Goal: Task Accomplishment & Management: Use online tool/utility

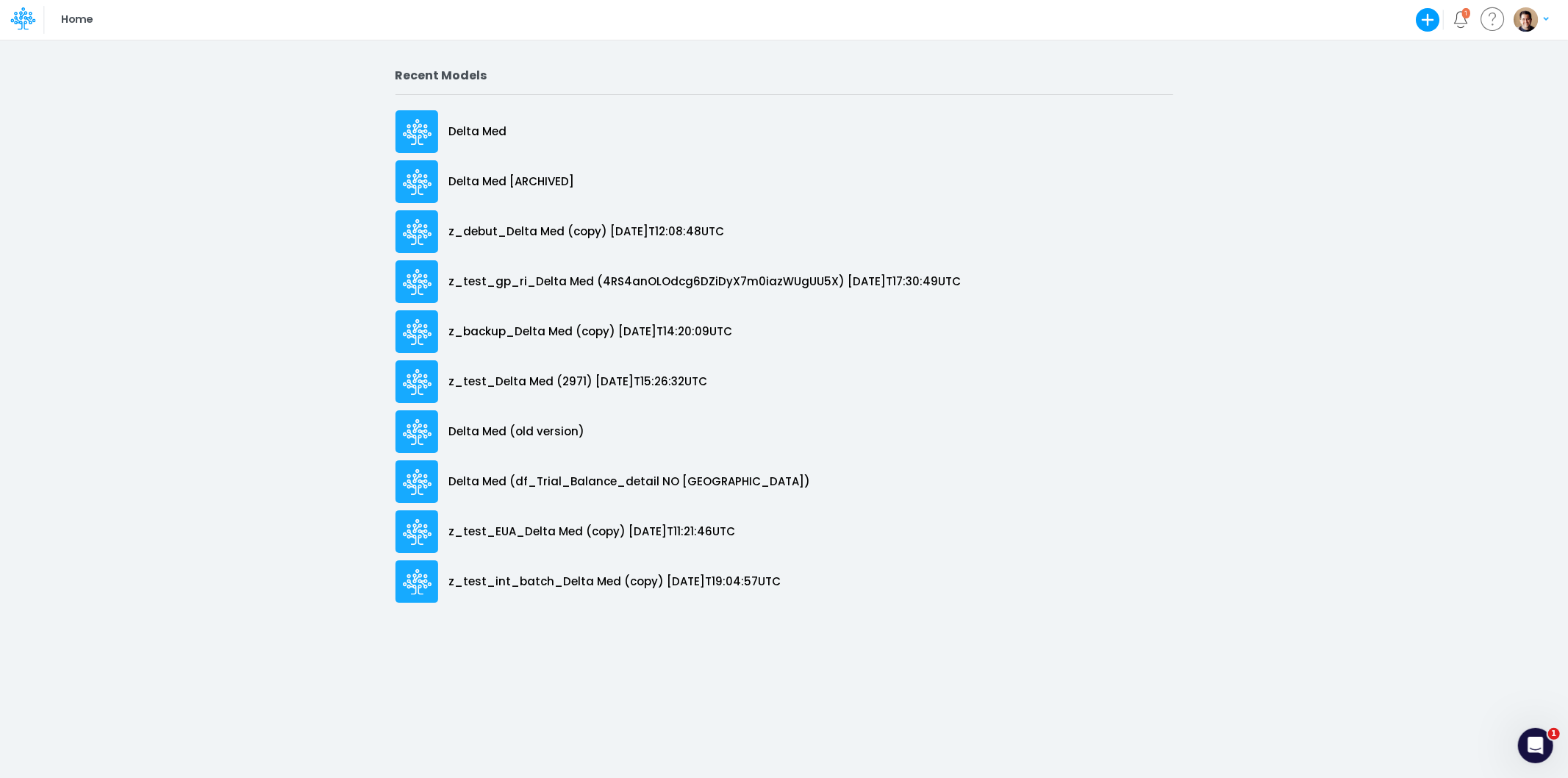
click at [15, 12] on icon at bounding box center [23, 18] width 25 height 25
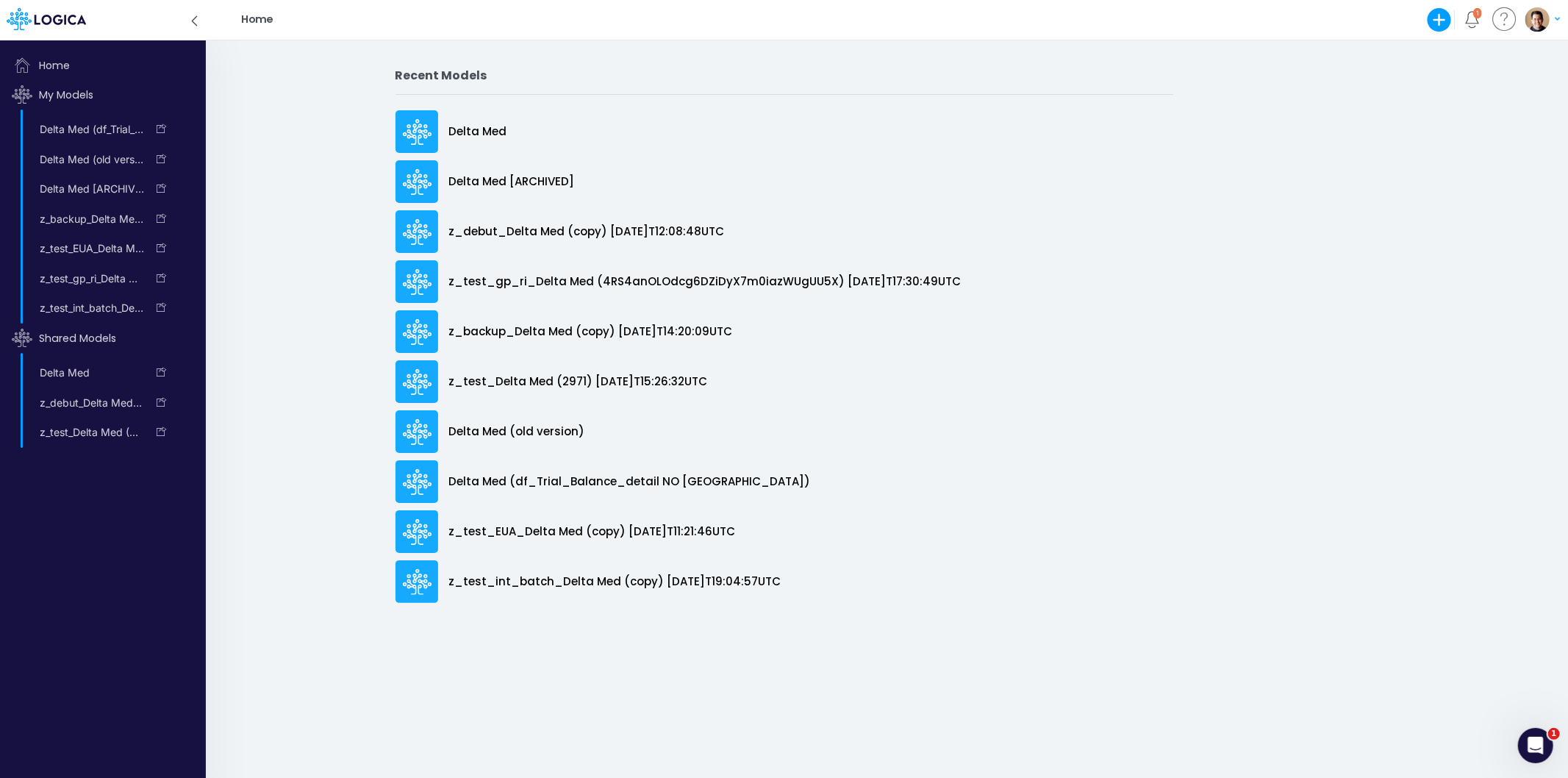
click at [1438, 22] on icon "button" at bounding box center [1439, 19] width 30 height 30
click at [1385, 72] on button "Blank Model" at bounding box center [1352, 79] width 200 height 23
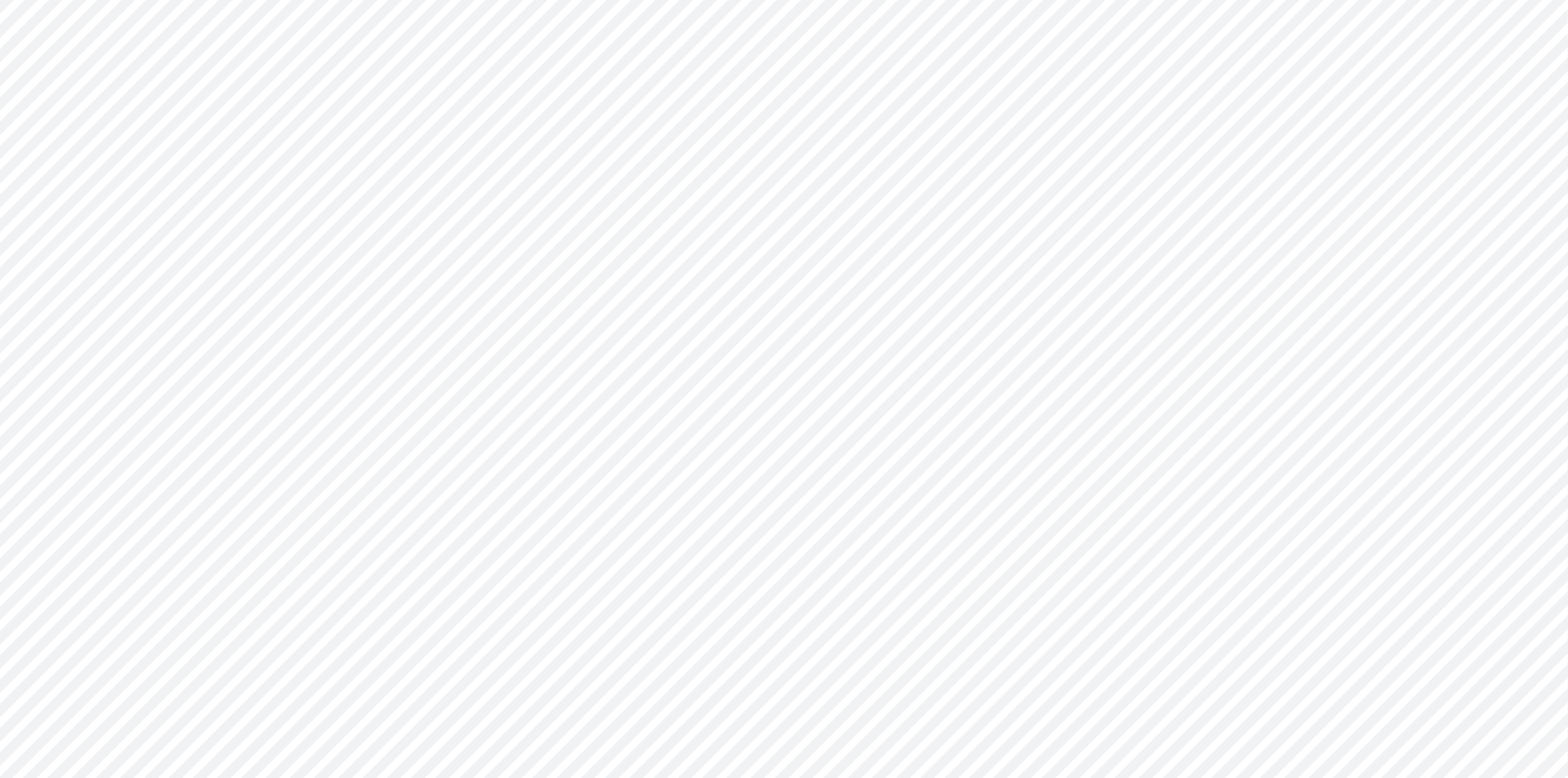
type input "0"
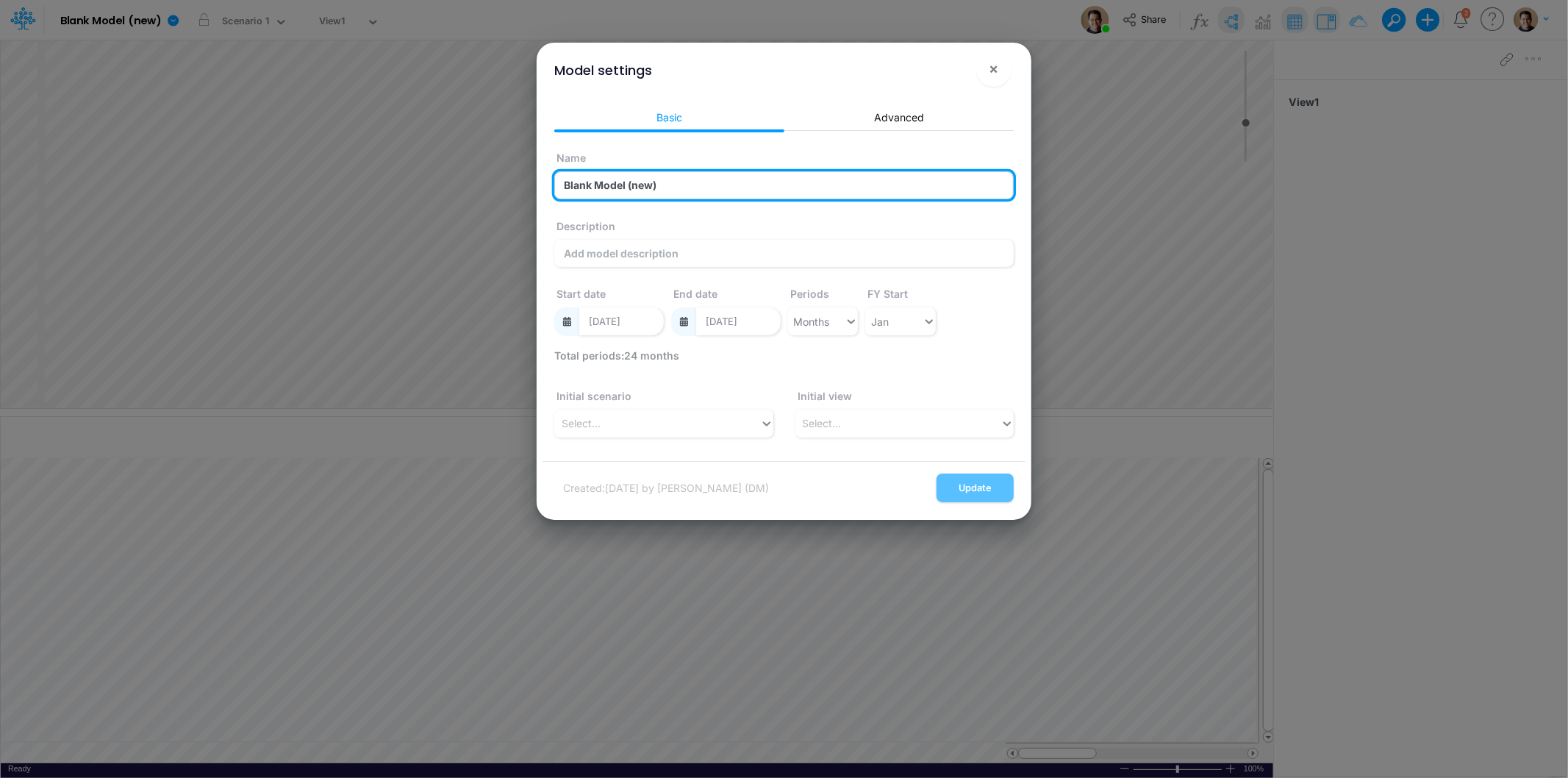
click at [642, 181] on input "Blank Model (new)" at bounding box center [784, 185] width 460 height 28
type input "Blank Model (ft)"
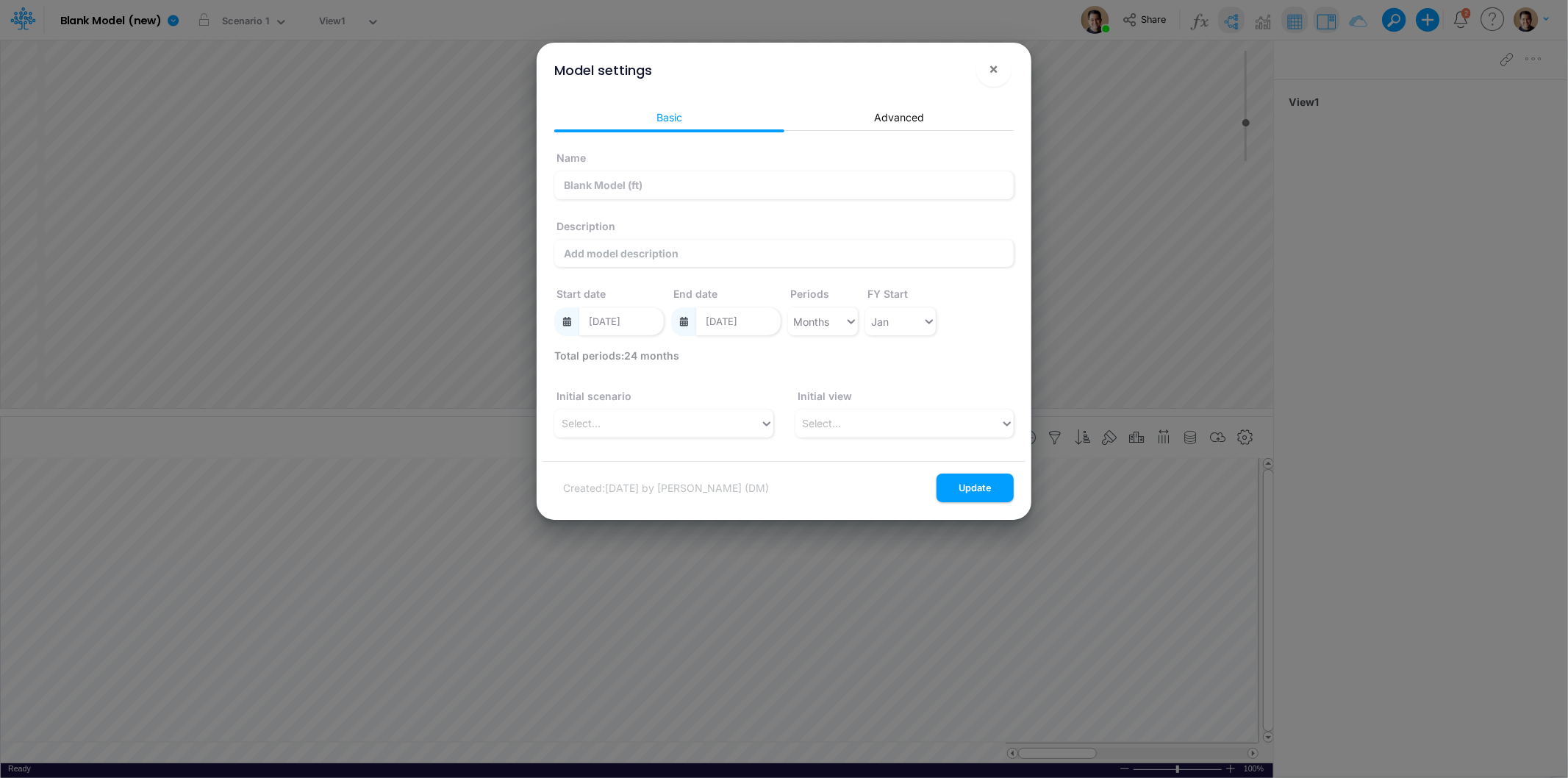
drag, startPoint x: 989, startPoint y: 484, endPoint x: 877, endPoint y: 420, distance: 129.0
click at [989, 484] on button "Update" at bounding box center [974, 488] width 78 height 29
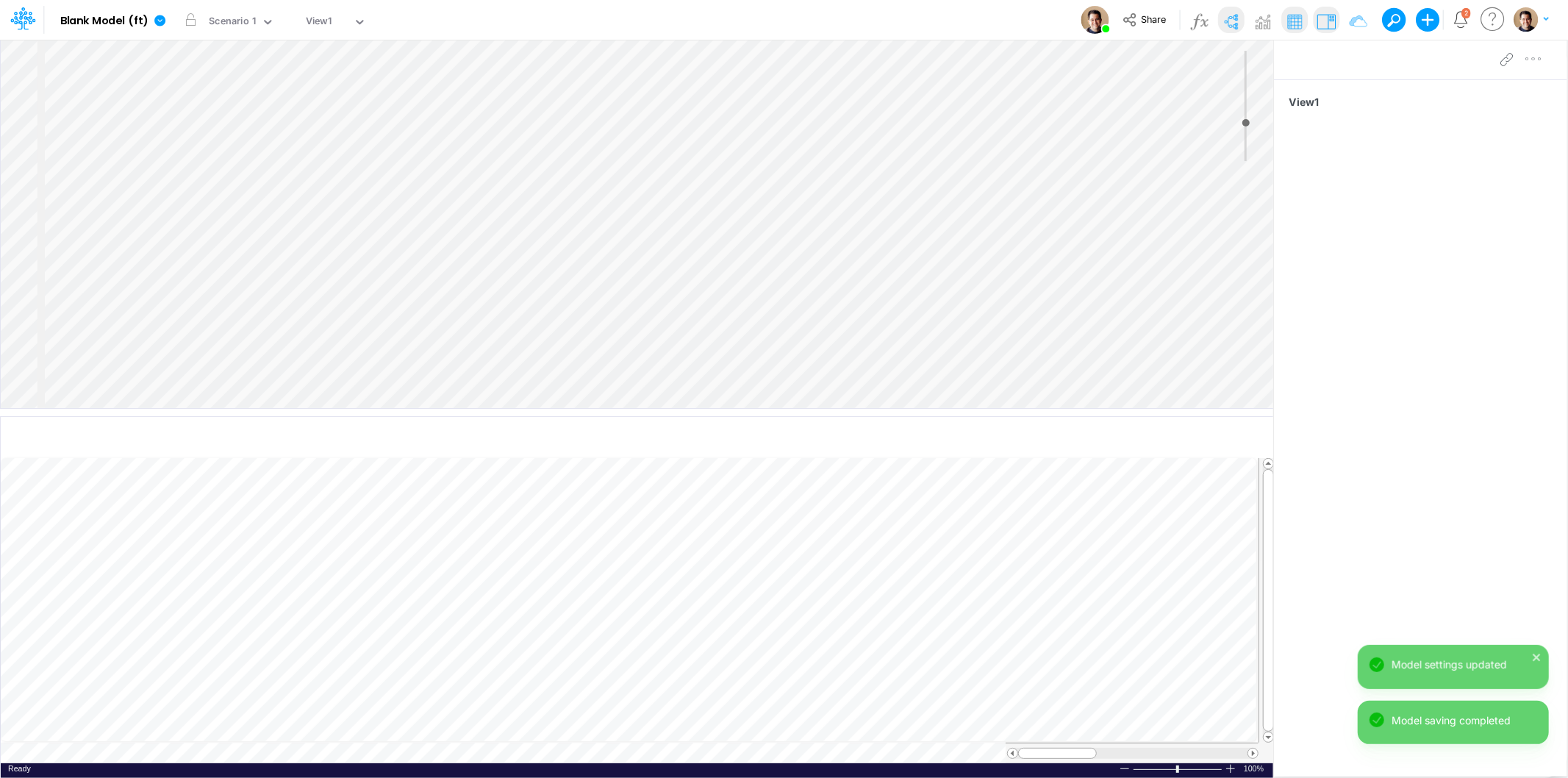
click at [201, 138] on div "Insert node Component Variable Constant Group Addition Subtraction Multiplicati…" at bounding box center [637, 223] width 1272 height 368
click at [1509, 54] on icon at bounding box center [1506, 59] width 22 height 15
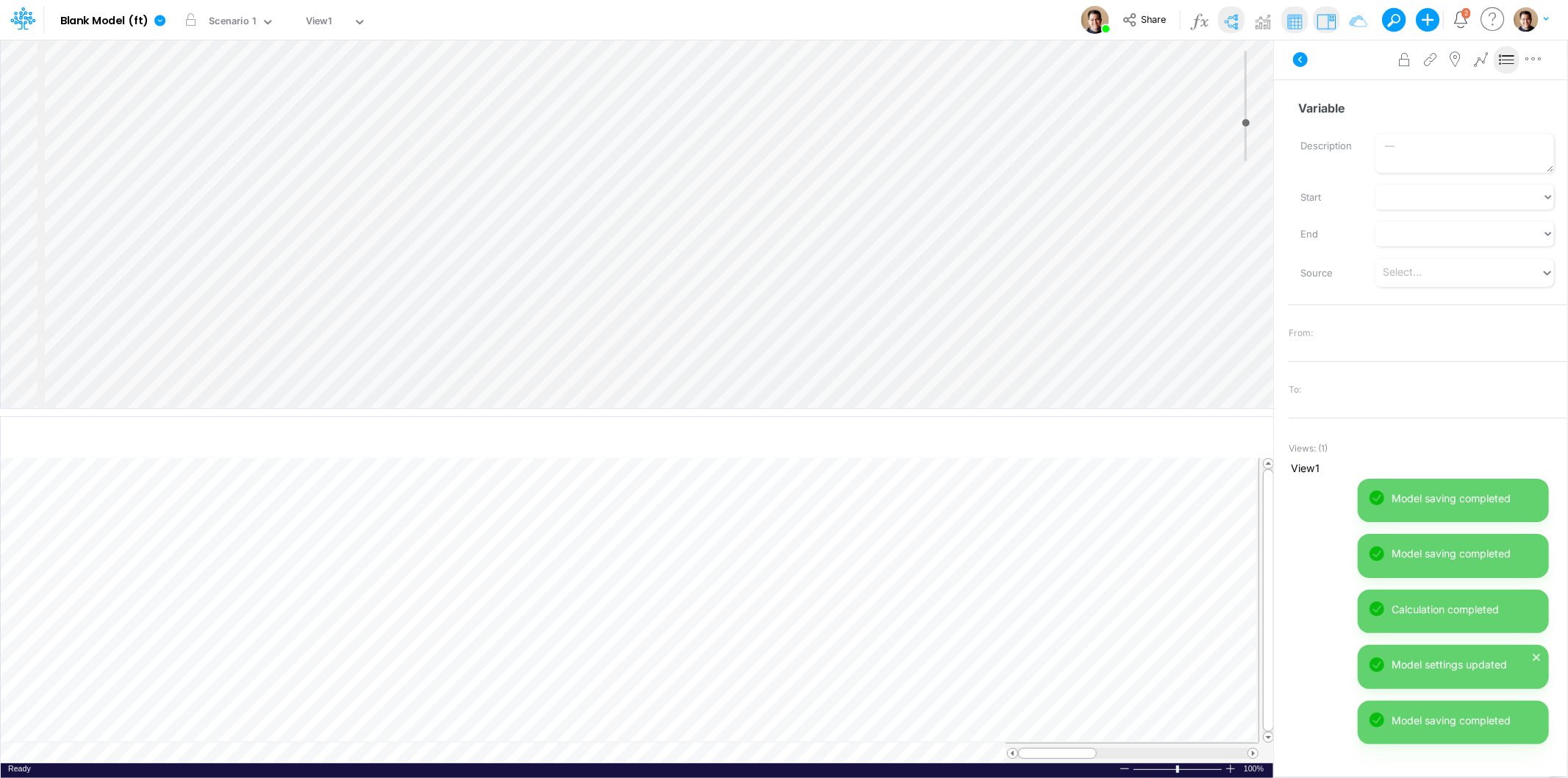
click at [1223, 15] on img at bounding box center [1230, 21] width 24 height 24
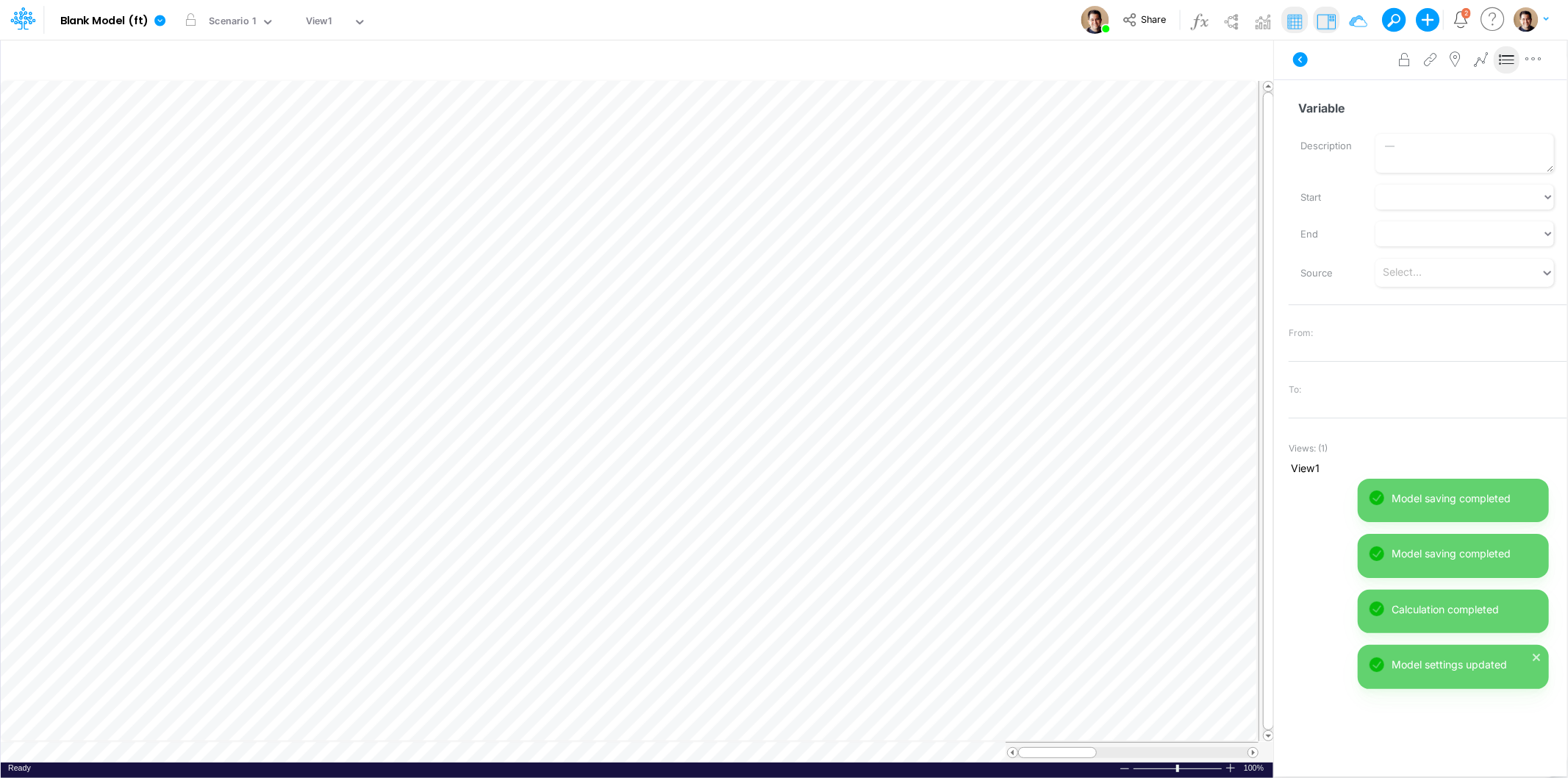
scroll to position [0, 1]
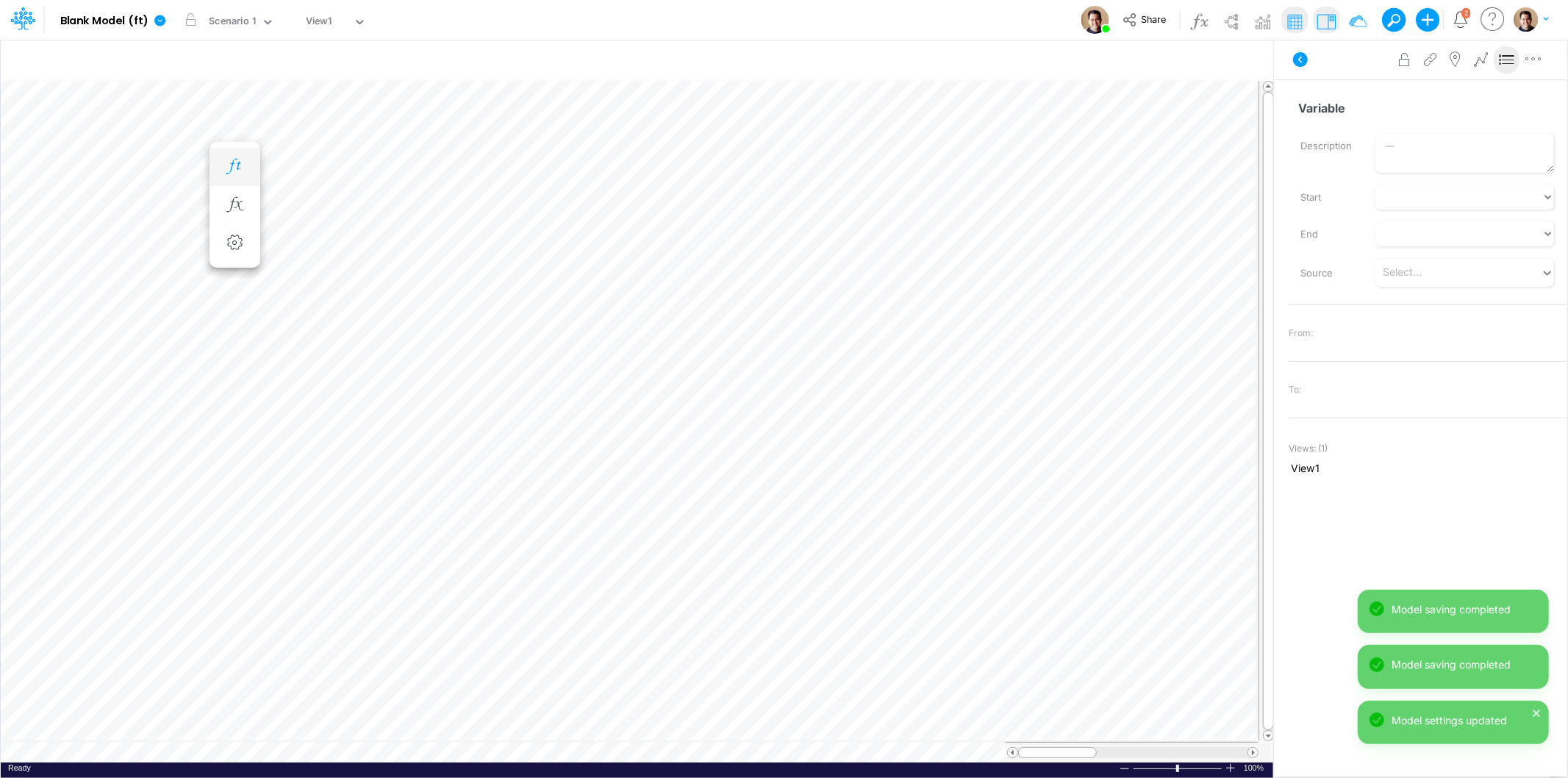
click at [246, 168] on button "button" at bounding box center [235, 167] width 27 height 30
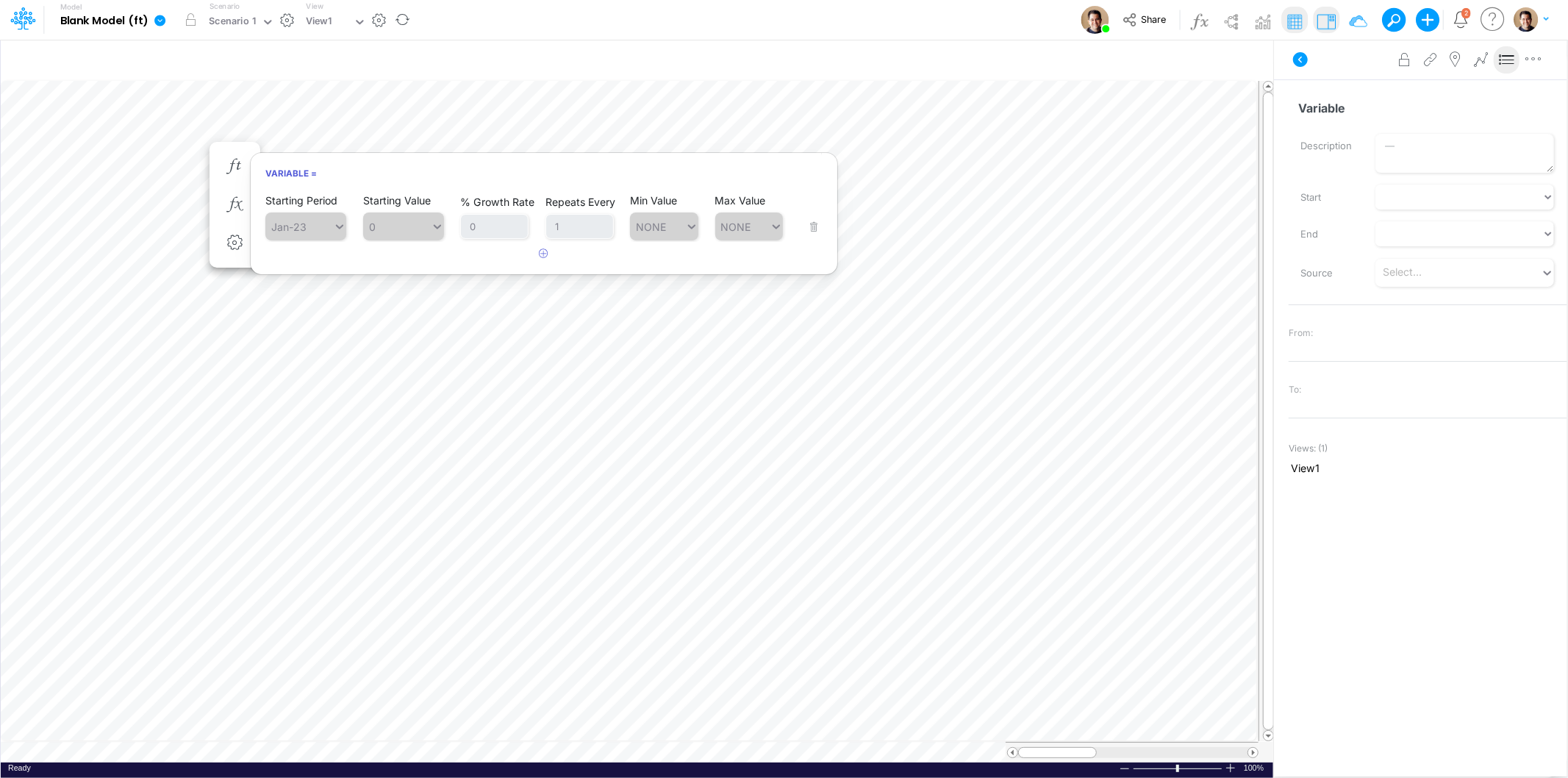
click at [377, 17] on button "button" at bounding box center [379, 20] width 15 height 15
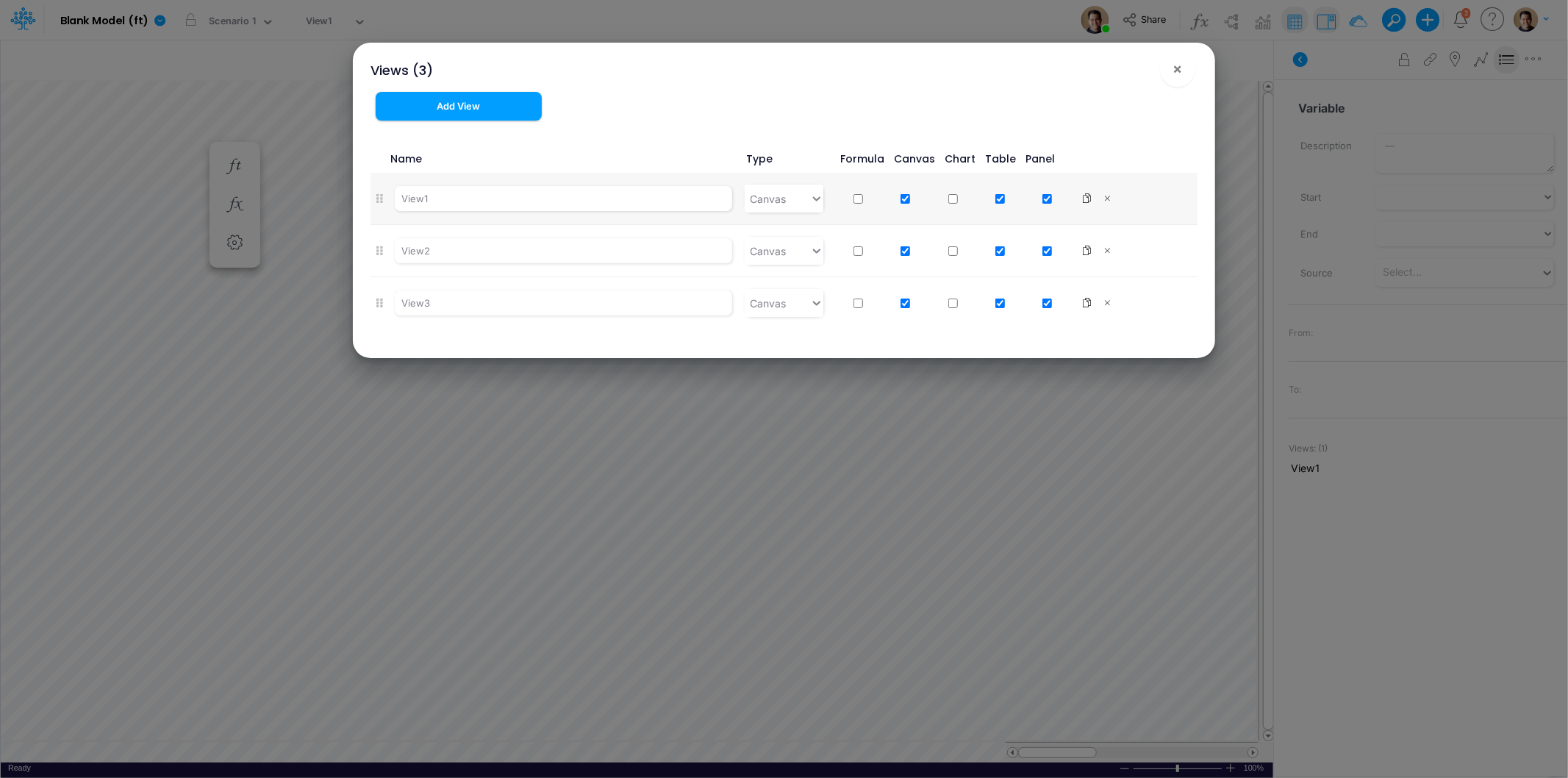
click at [702, 100] on div "Add View" at bounding box center [535, 112] width 354 height 40
click at [216, 18] on div "Views (3) × Add View Name Type Formula Canvas Chart Table Panel View1 Canvas Vi…" at bounding box center [784, 389] width 1568 height 778
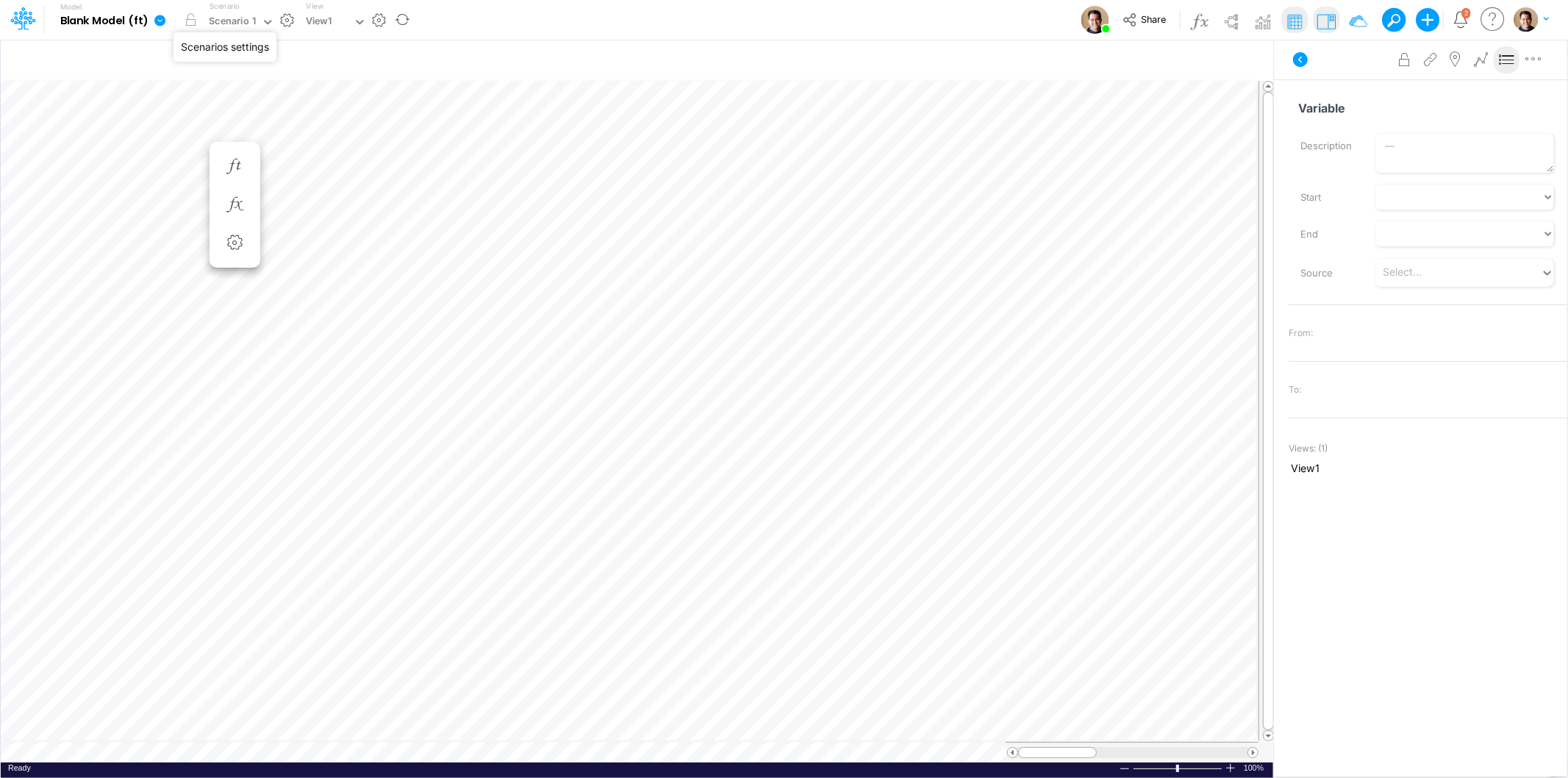
click at [287, 17] on button "button" at bounding box center [287, 20] width 15 height 15
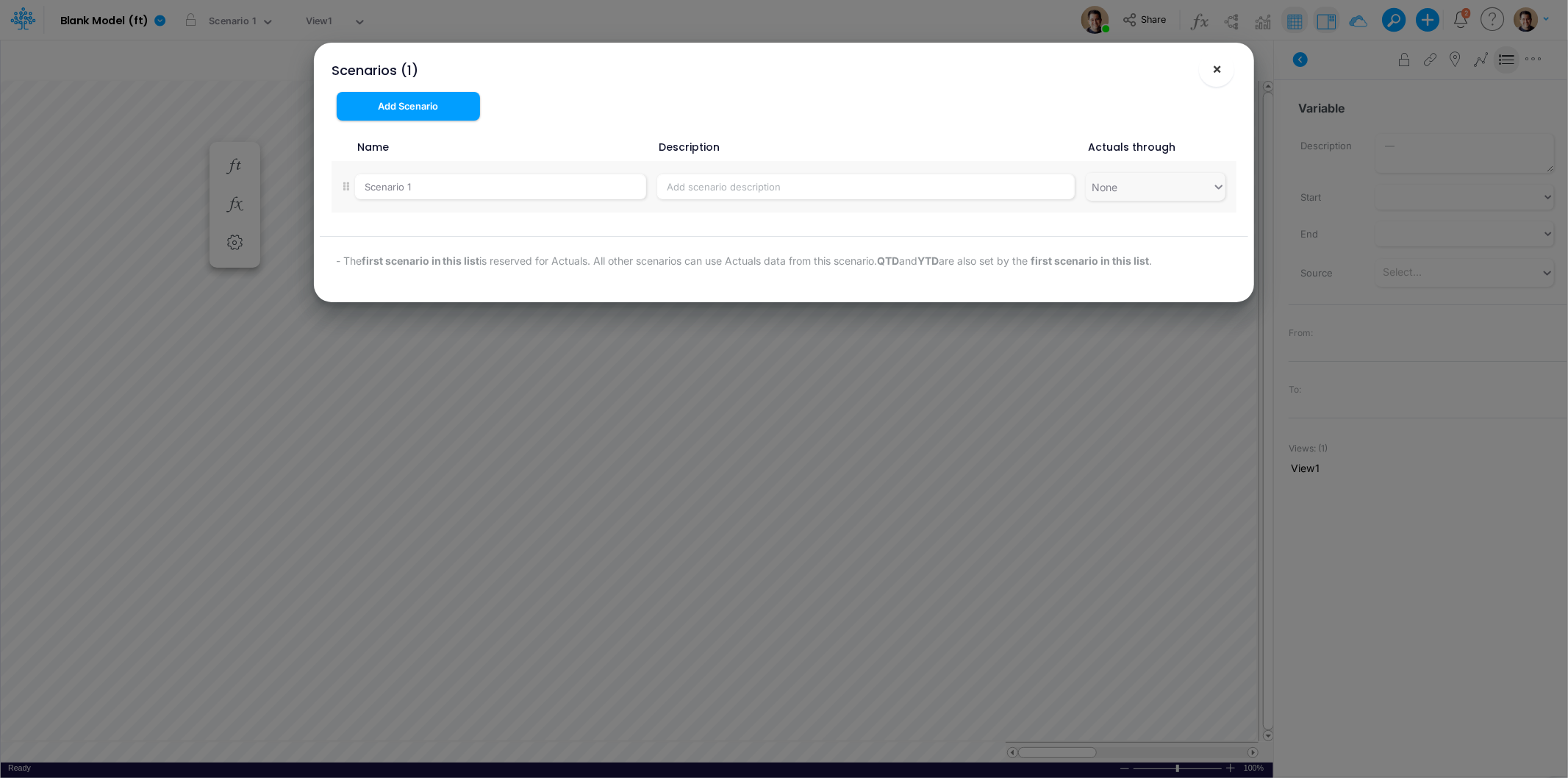
click at [1214, 68] on span "×" at bounding box center [1216, 68] width 10 height 17
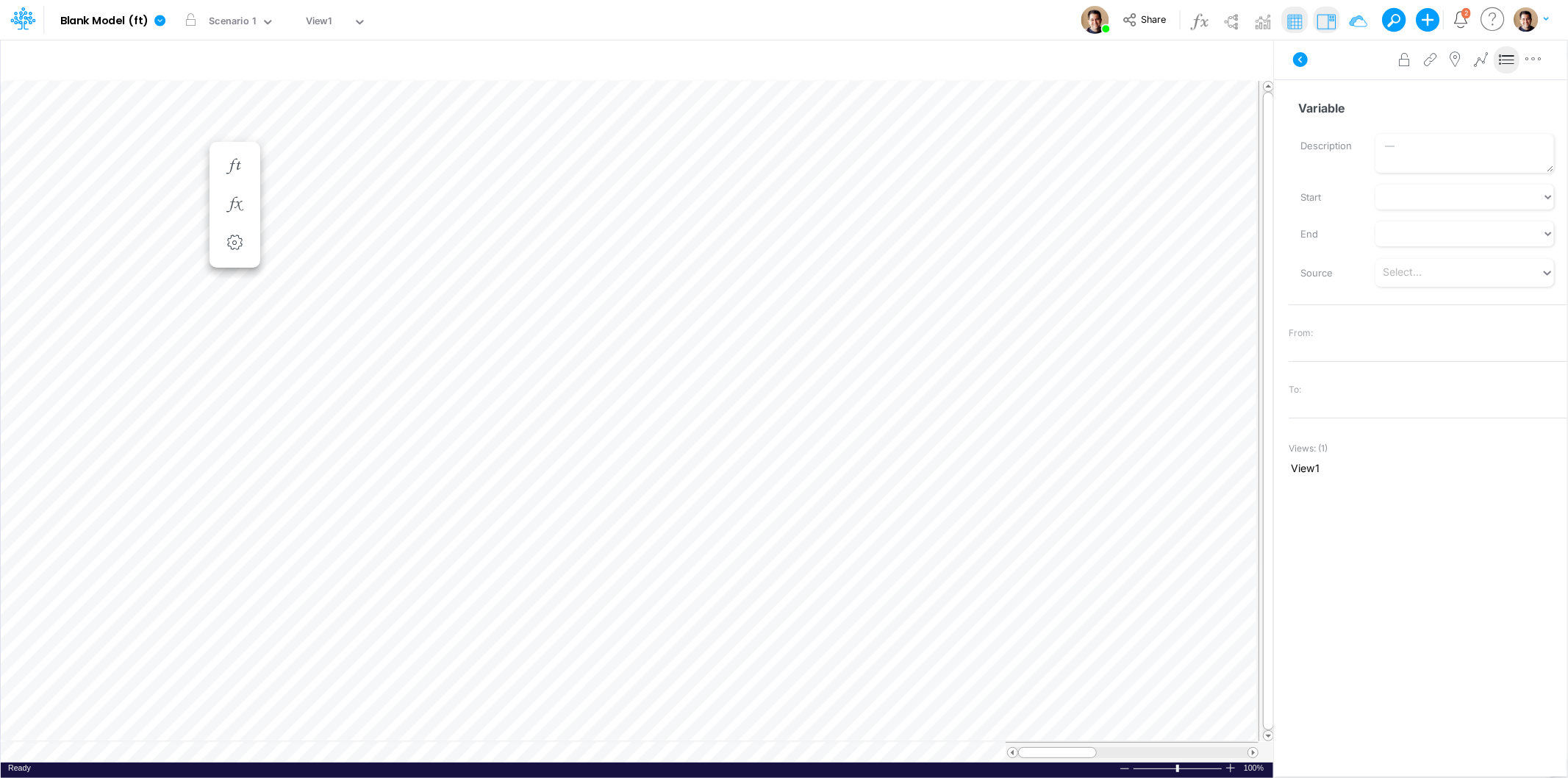
click at [1489, 20] on icon at bounding box center [1492, 19] width 30 height 29
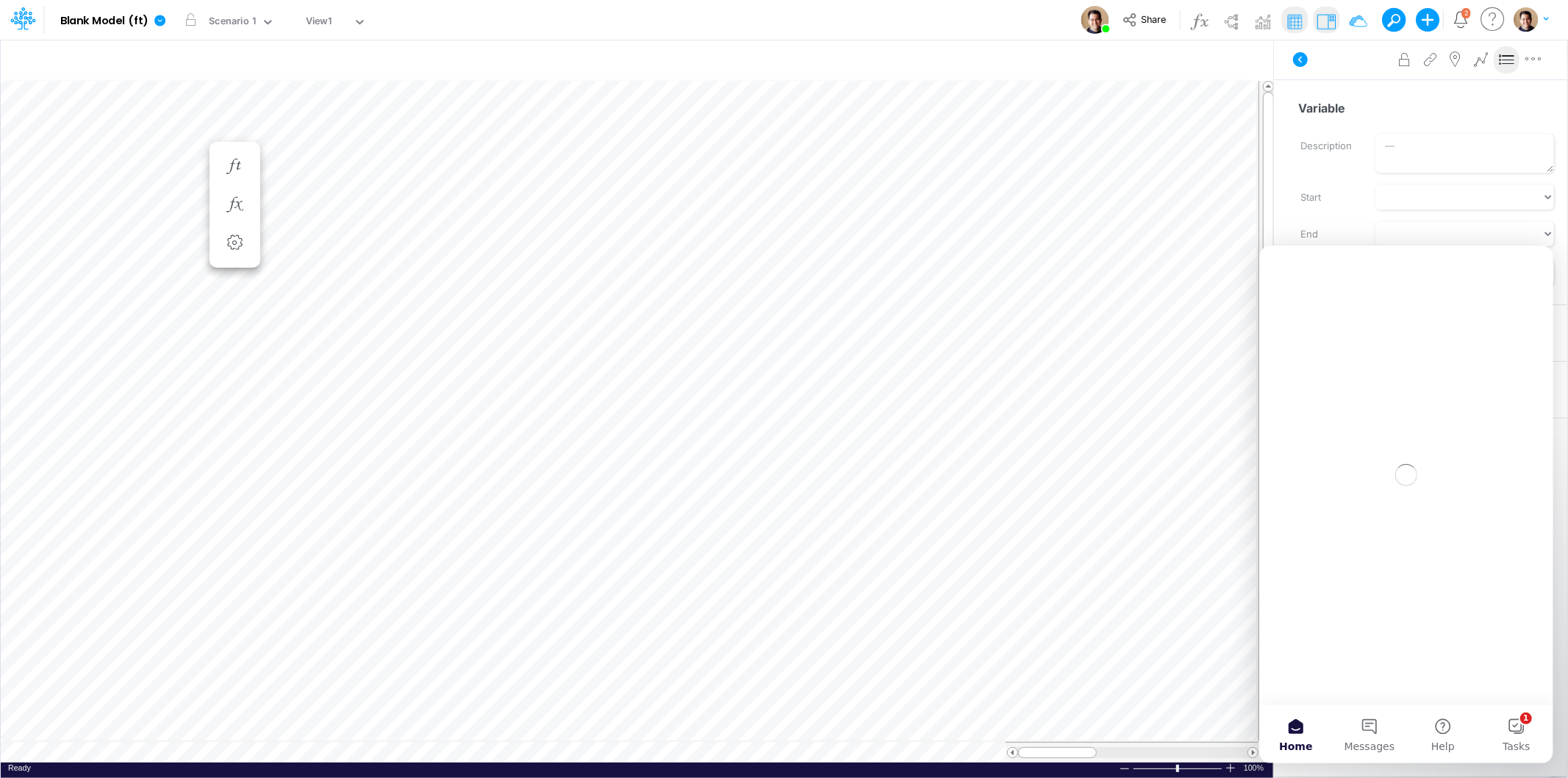
scroll to position [0, 0]
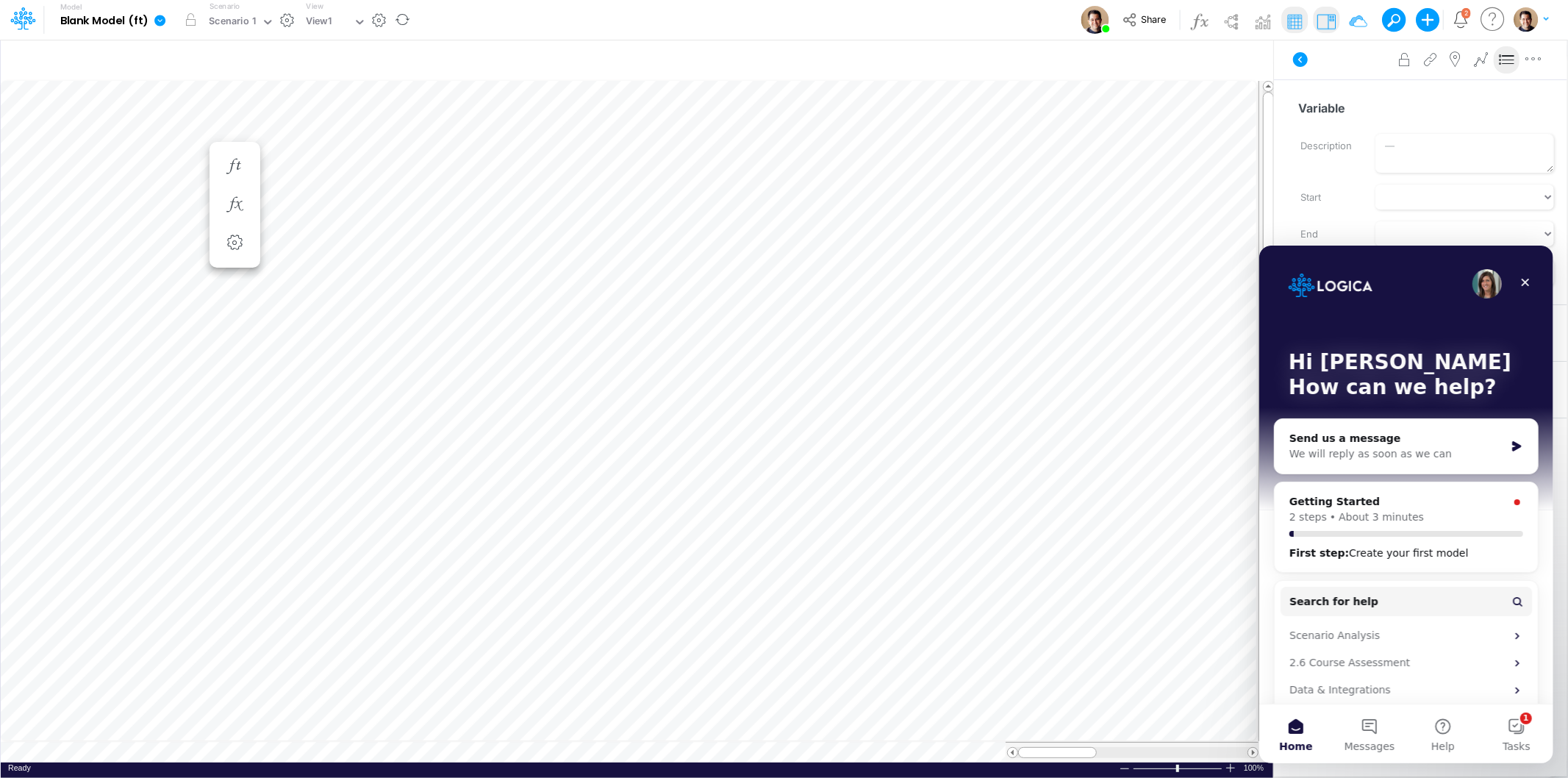
click at [285, 15] on button "button" at bounding box center [287, 20] width 15 height 15
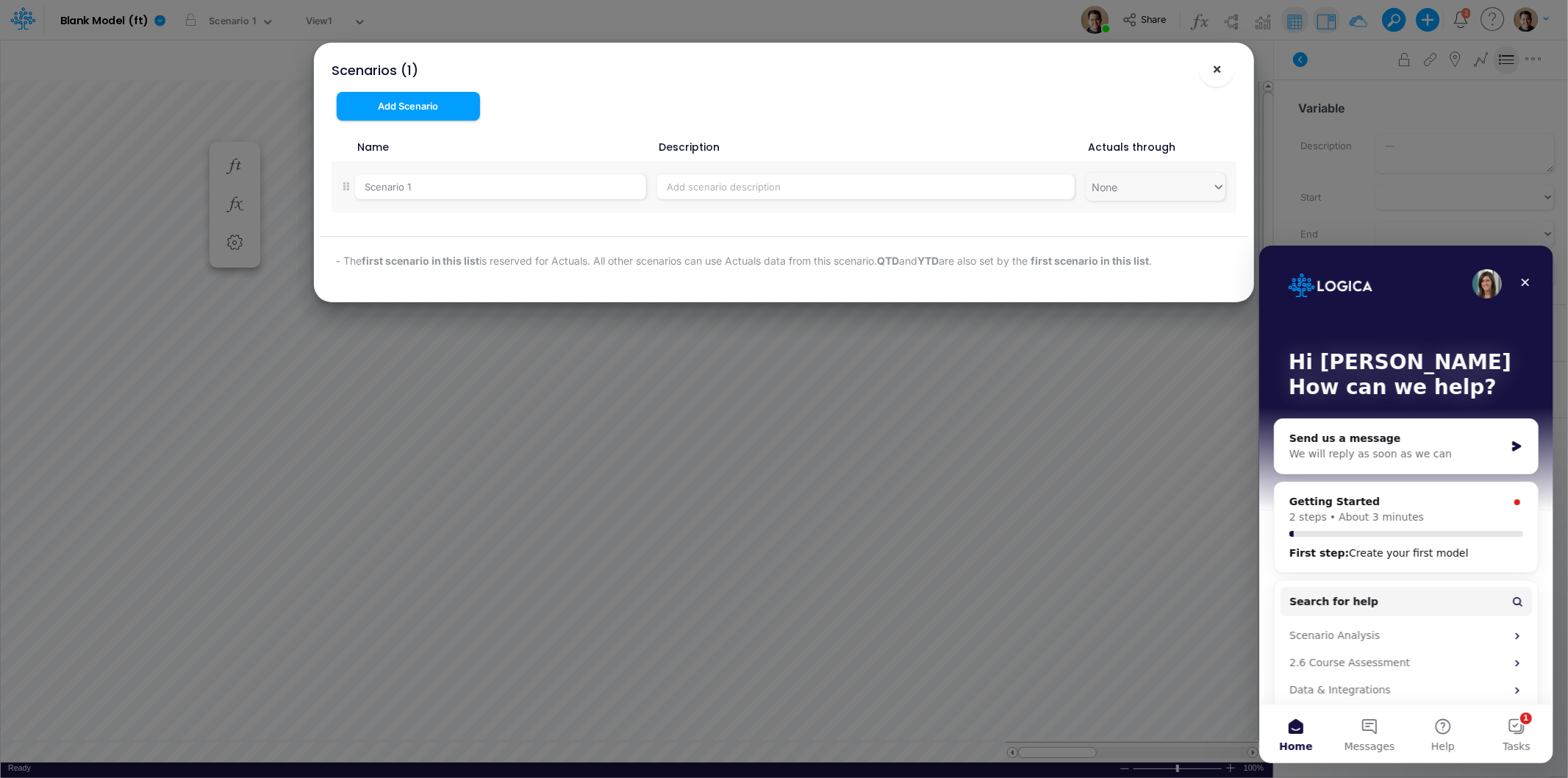
click at [1221, 69] on span "×" at bounding box center [1216, 68] width 10 height 17
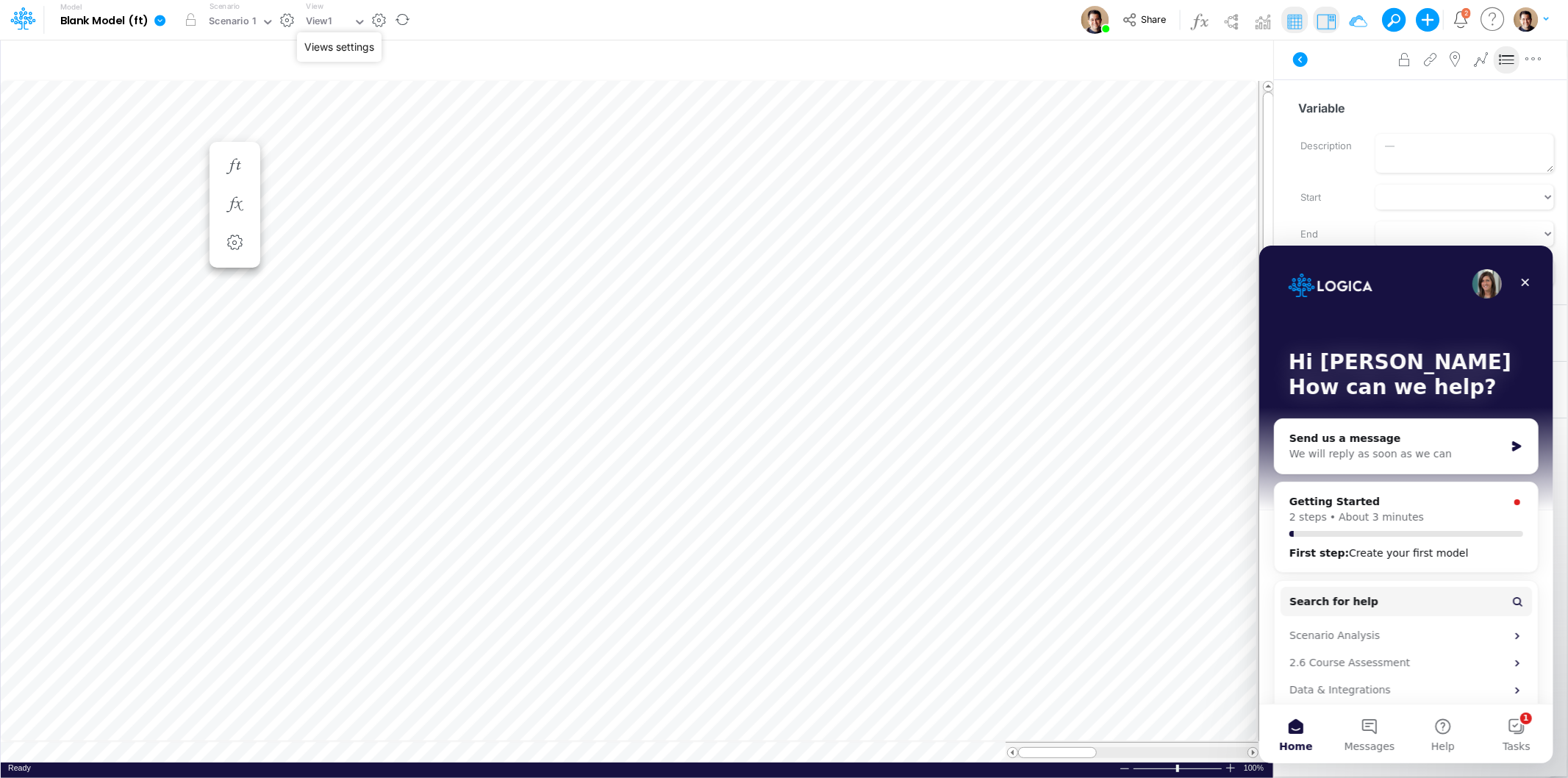
click at [378, 16] on button "button" at bounding box center [379, 20] width 15 height 15
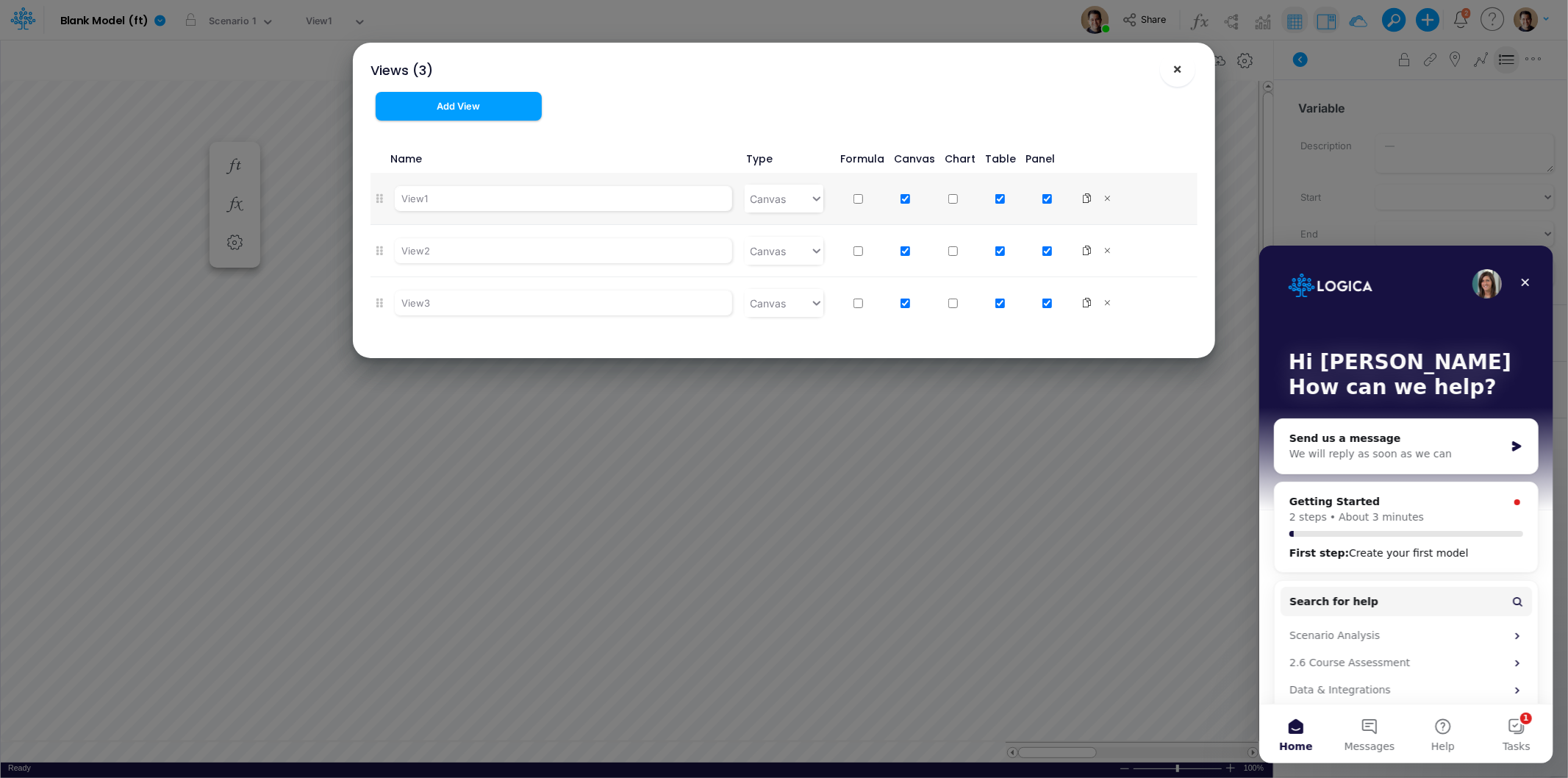
click at [1170, 65] on button "×" at bounding box center [1177, 69] width 35 height 35
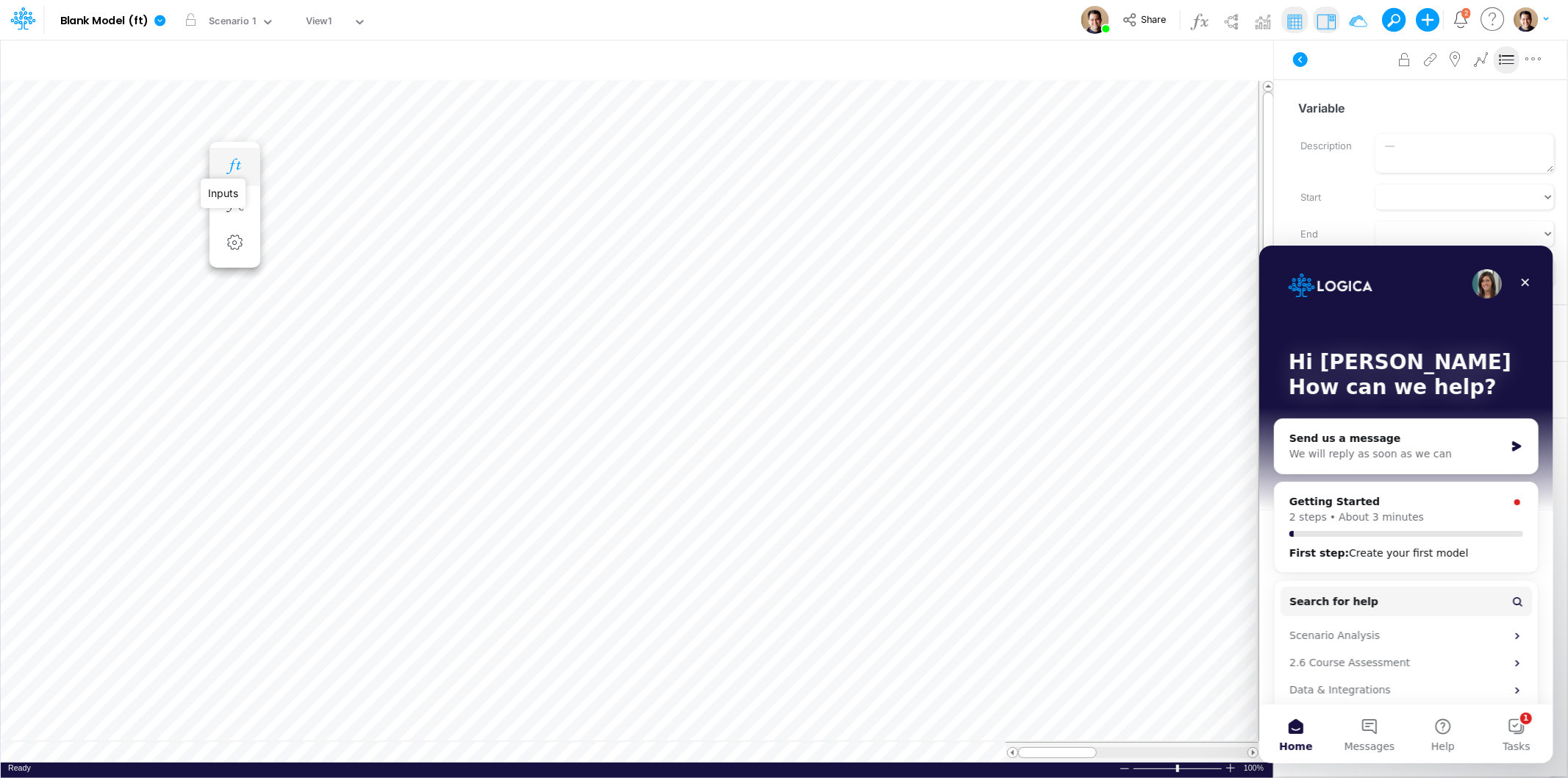
click at [241, 163] on icon "button" at bounding box center [234, 167] width 22 height 15
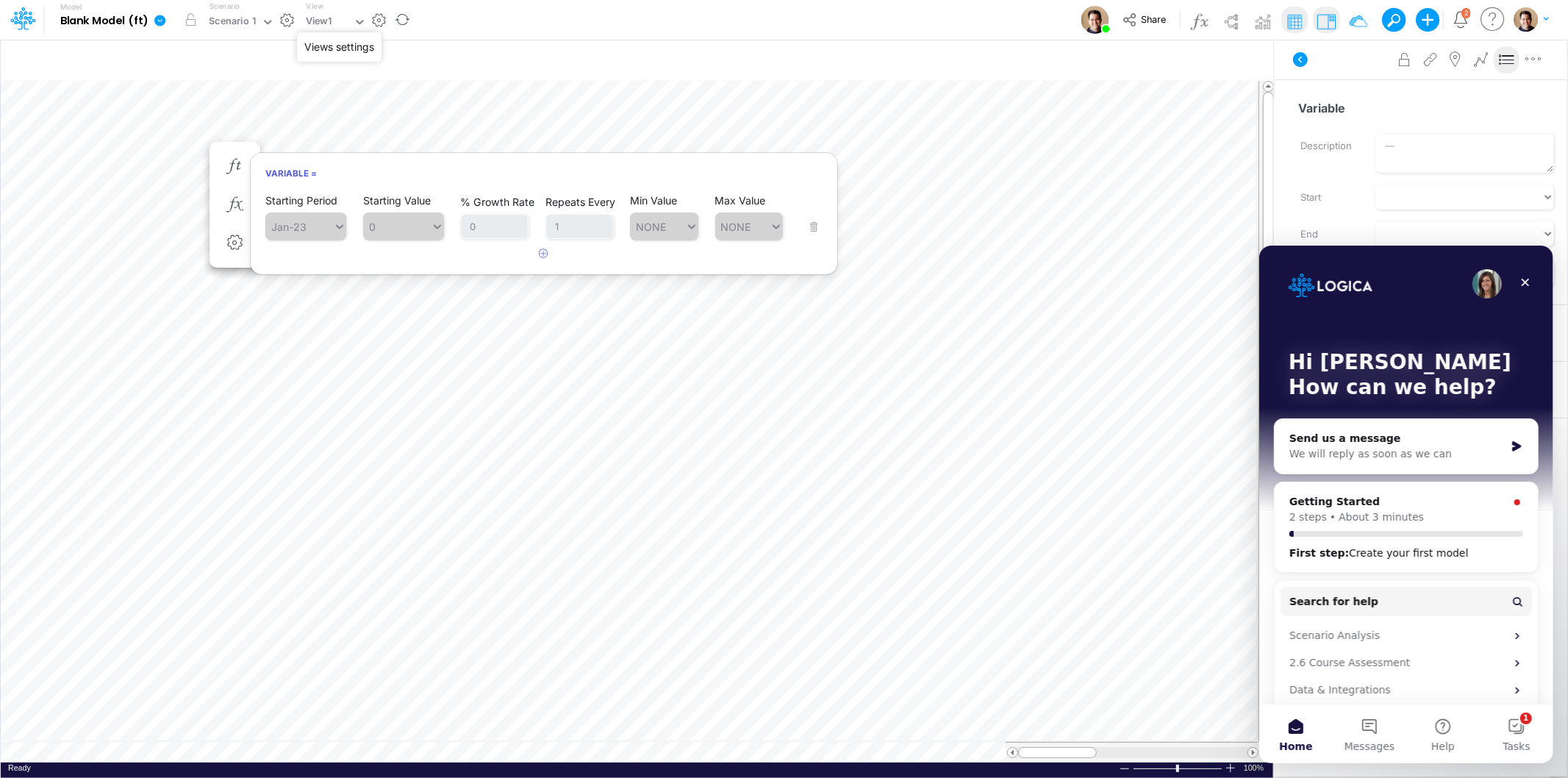
click at [382, 18] on button "button" at bounding box center [379, 20] width 15 height 15
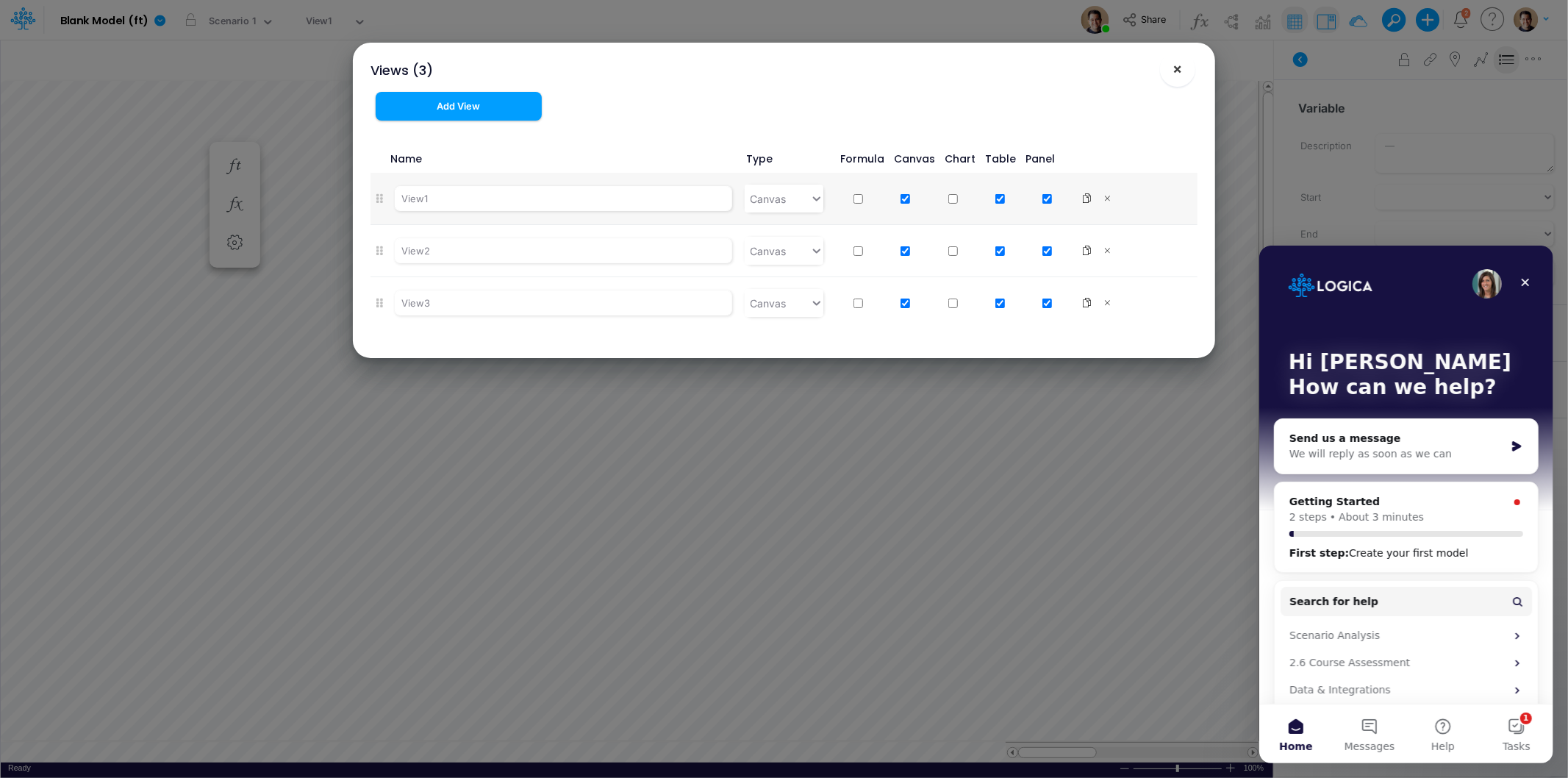
click at [1173, 83] on button "×" at bounding box center [1177, 69] width 35 height 35
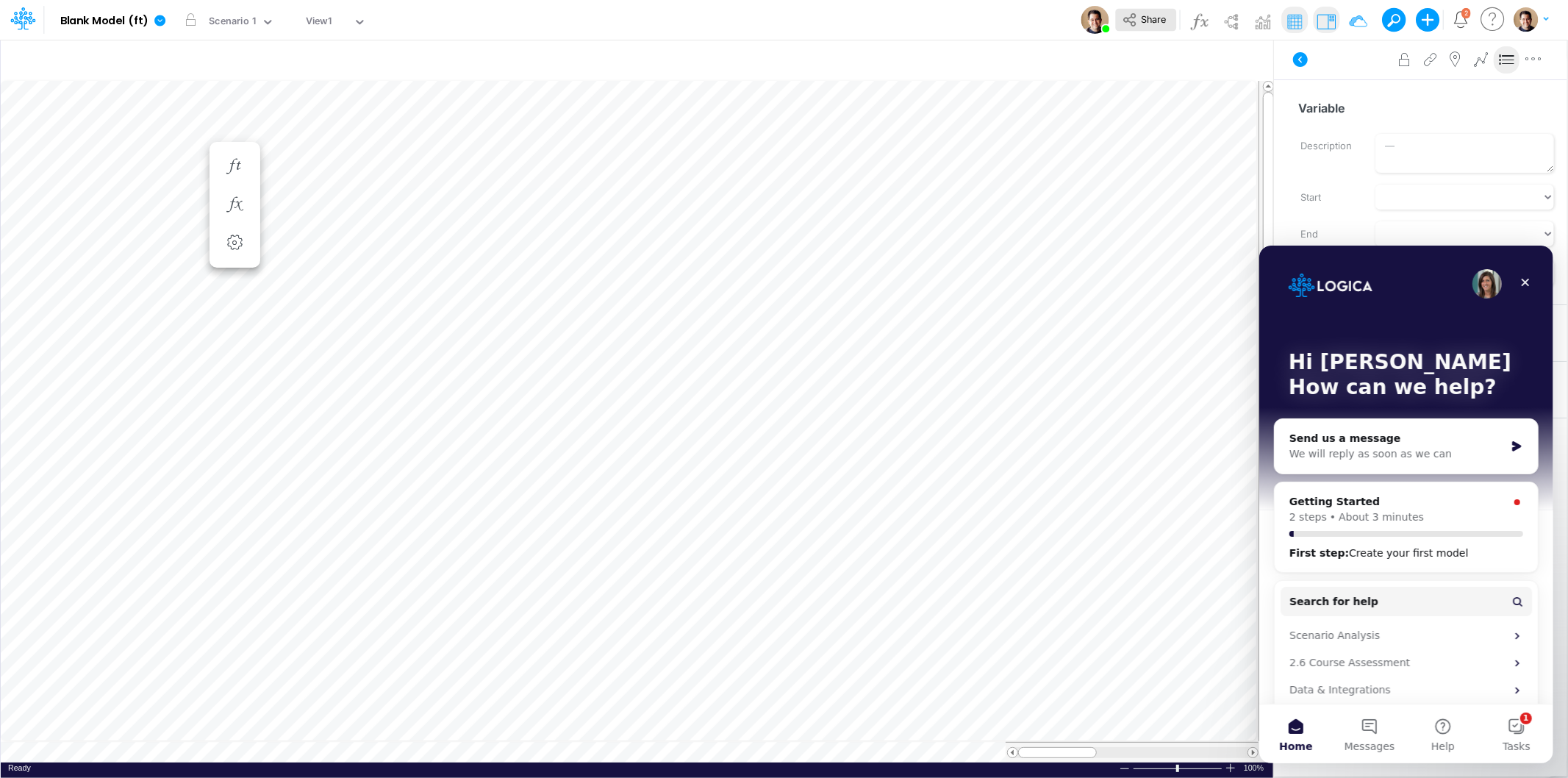
click at [1141, 26] on button "Share" at bounding box center [1146, 20] width 61 height 23
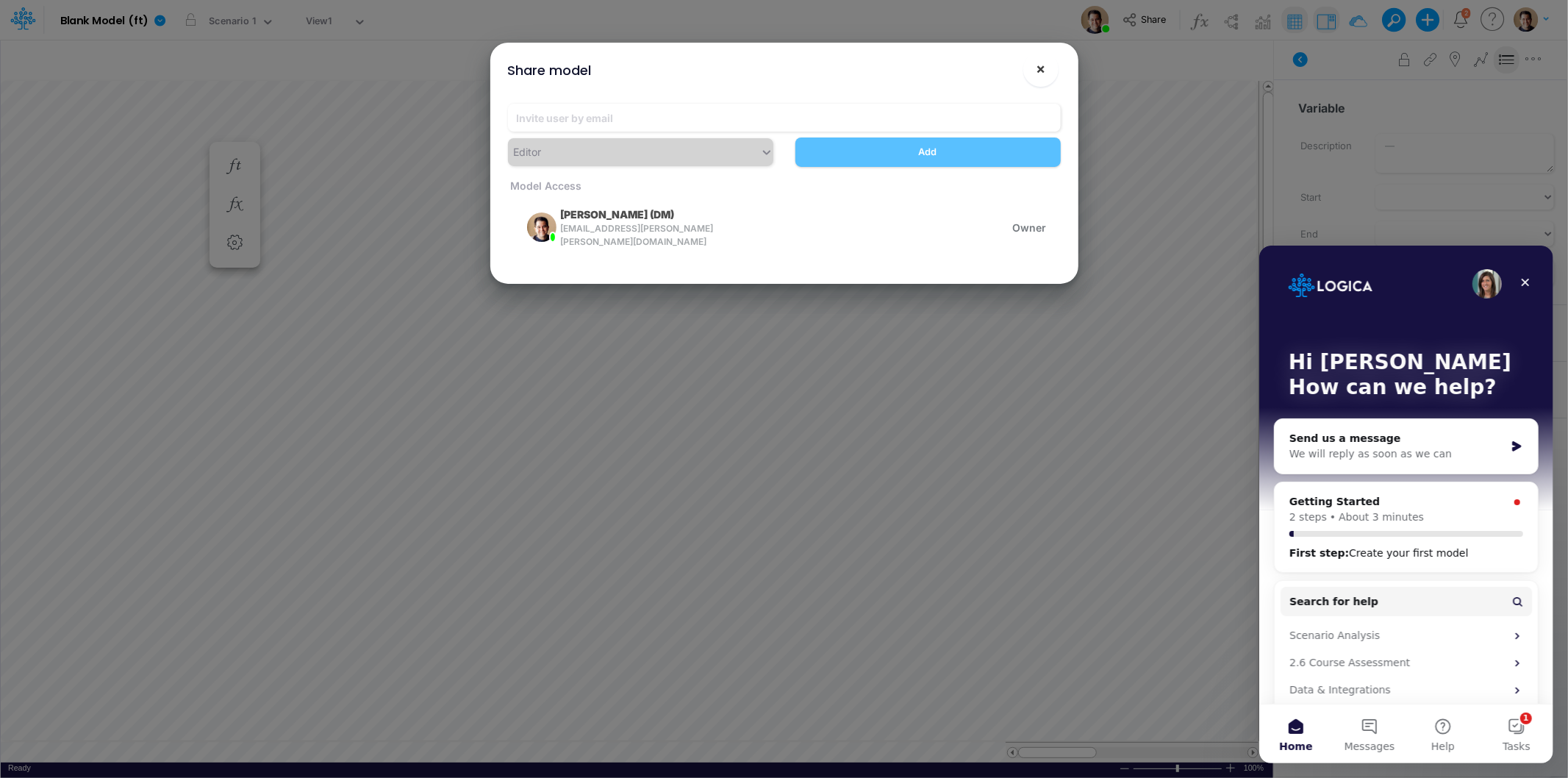
click at [1048, 69] on button "×" at bounding box center [1040, 69] width 35 height 35
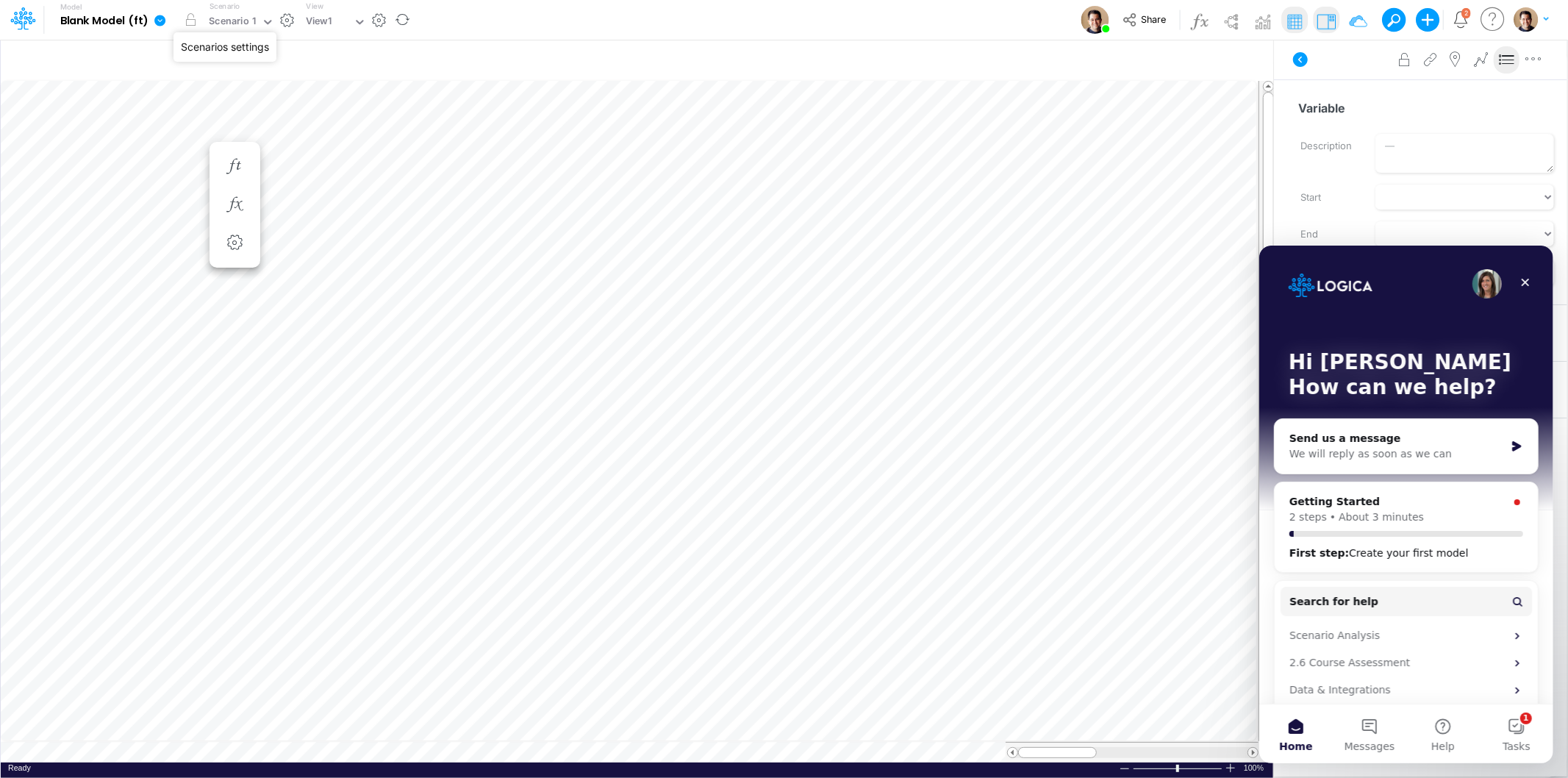
click at [284, 16] on button "button" at bounding box center [287, 20] width 15 height 15
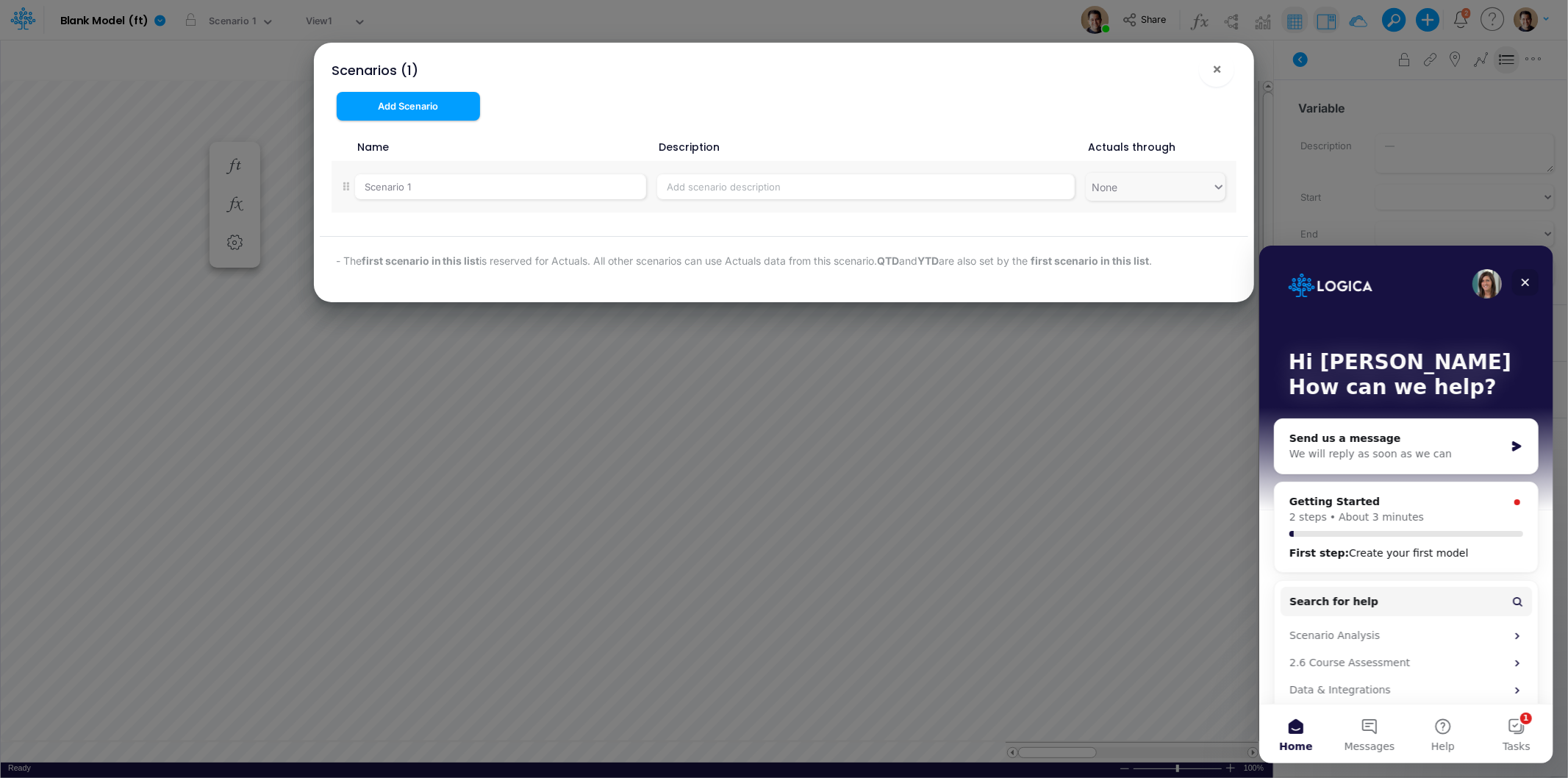
click at [1528, 279] on icon "Close" at bounding box center [1524, 282] width 11 height 11
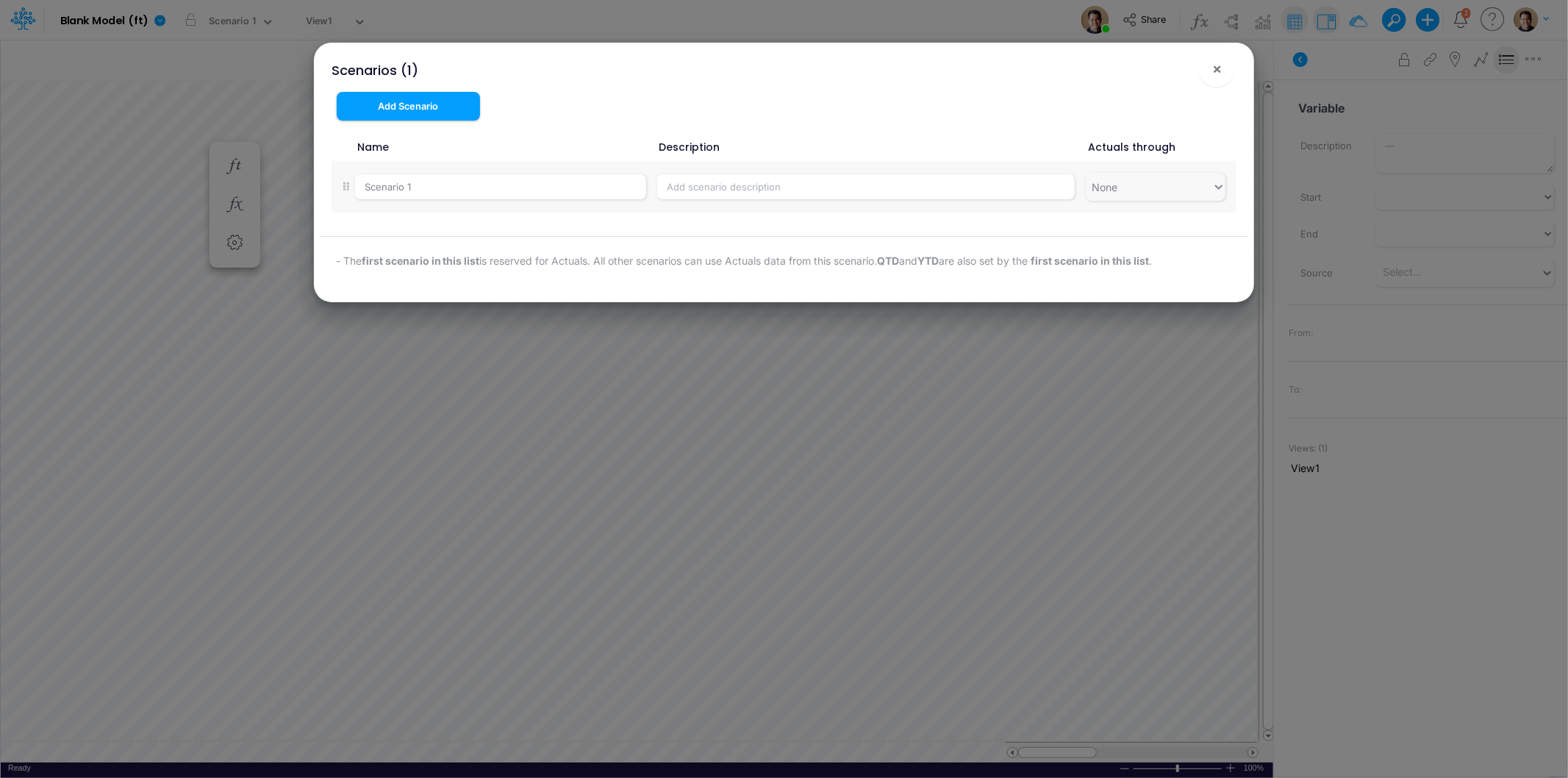
click at [1193, 82] on div "Scenarios (1) ×" at bounding box center [784, 66] width 929 height 49
click at [1226, 62] on button "×" at bounding box center [1216, 69] width 35 height 35
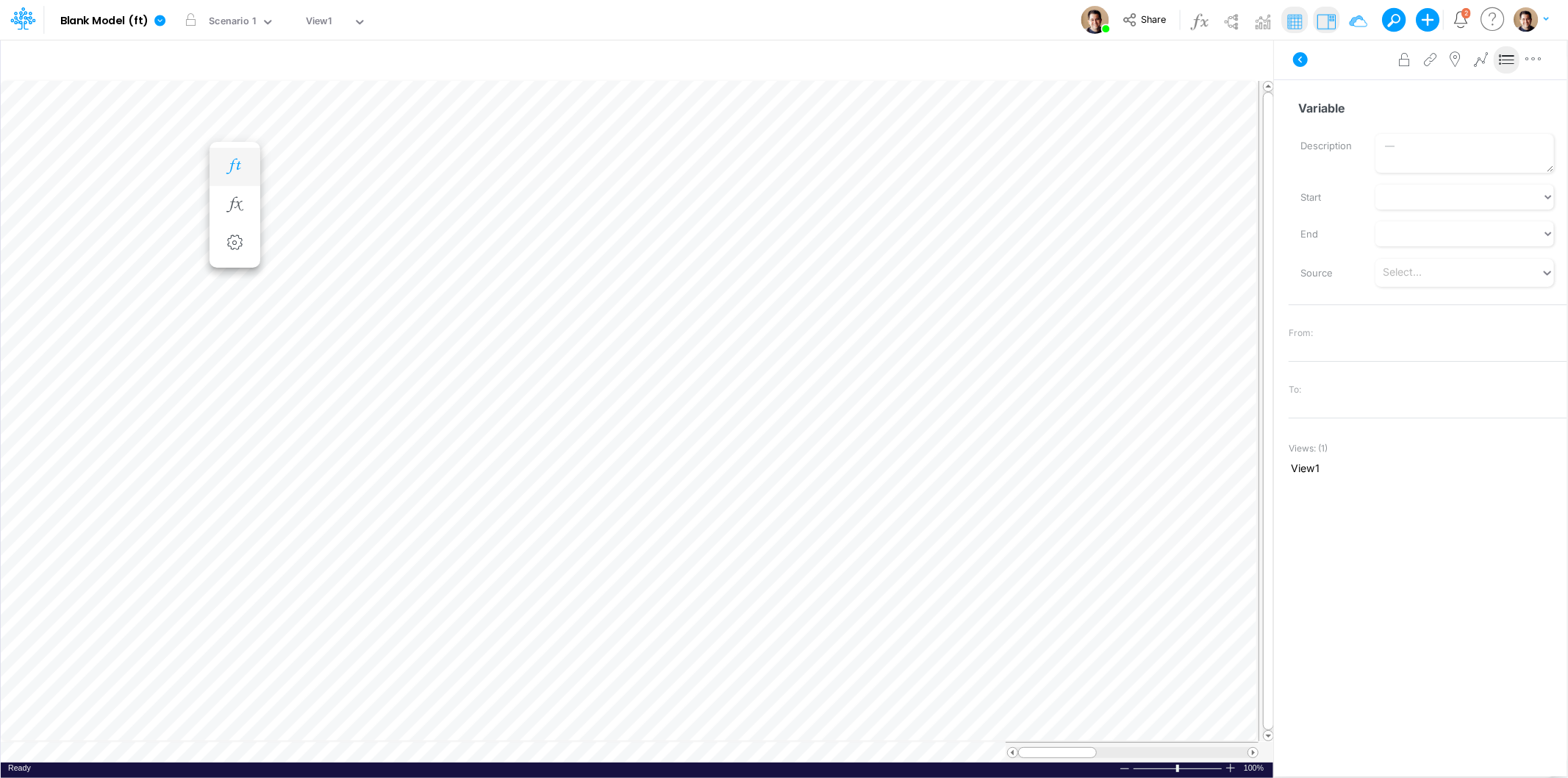
click at [239, 171] on icon "button" at bounding box center [234, 167] width 22 height 15
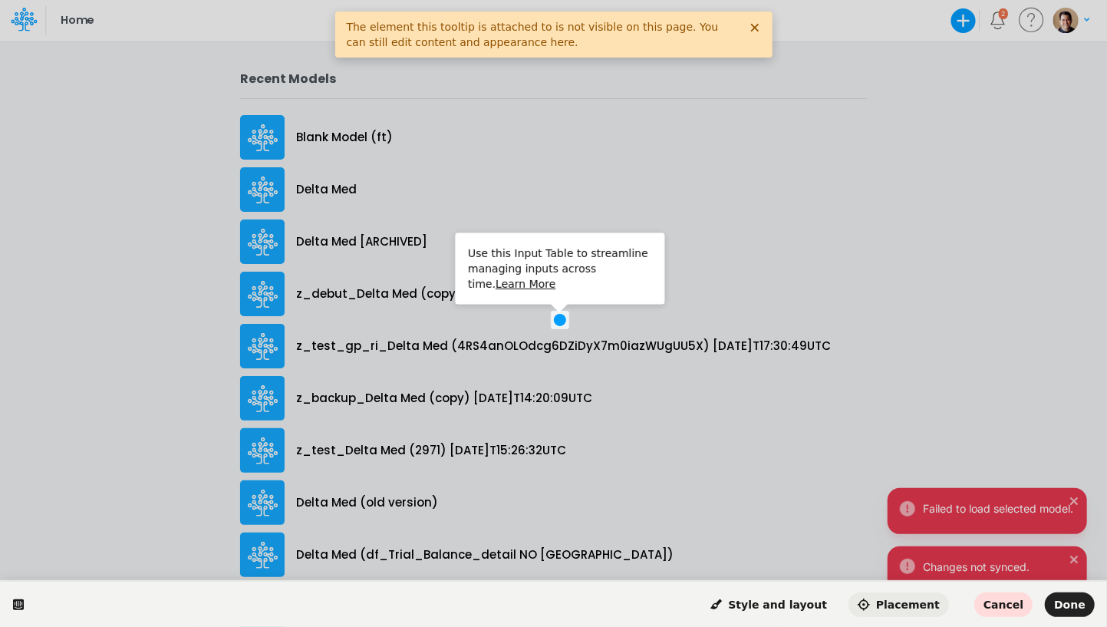
click at [929, 604] on span "Placement" at bounding box center [899, 604] width 82 height 12
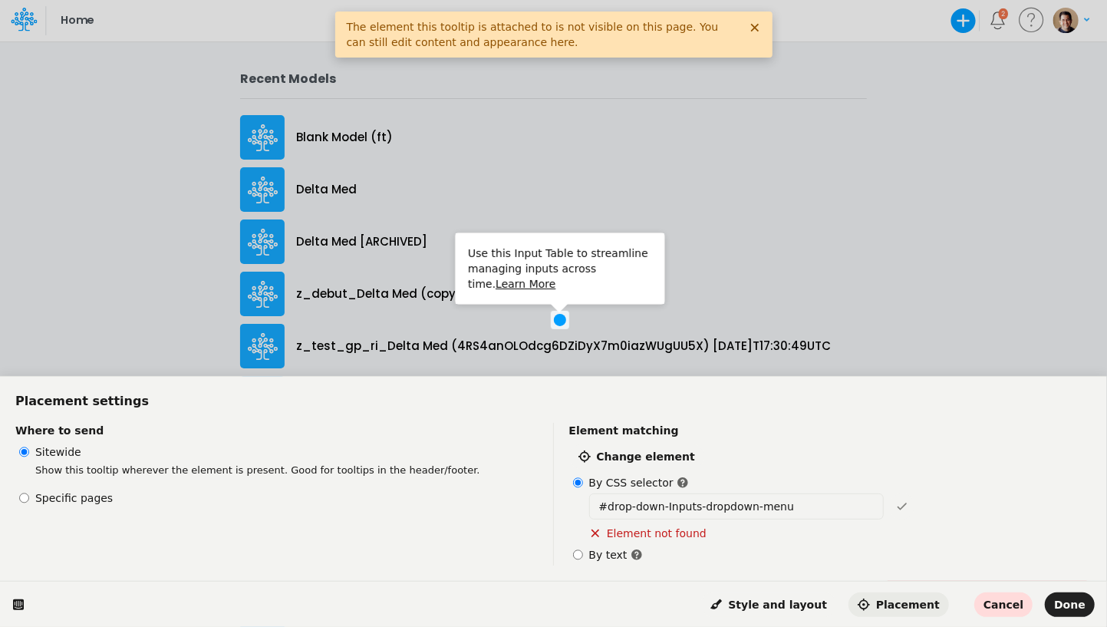
click at [931, 0] on html "Use this Input Table to streamline managing inputs across time. Learn More Plac…" at bounding box center [553, 0] width 1107 height 0
click at [756, 27] on icon at bounding box center [754, 28] width 8 height 8
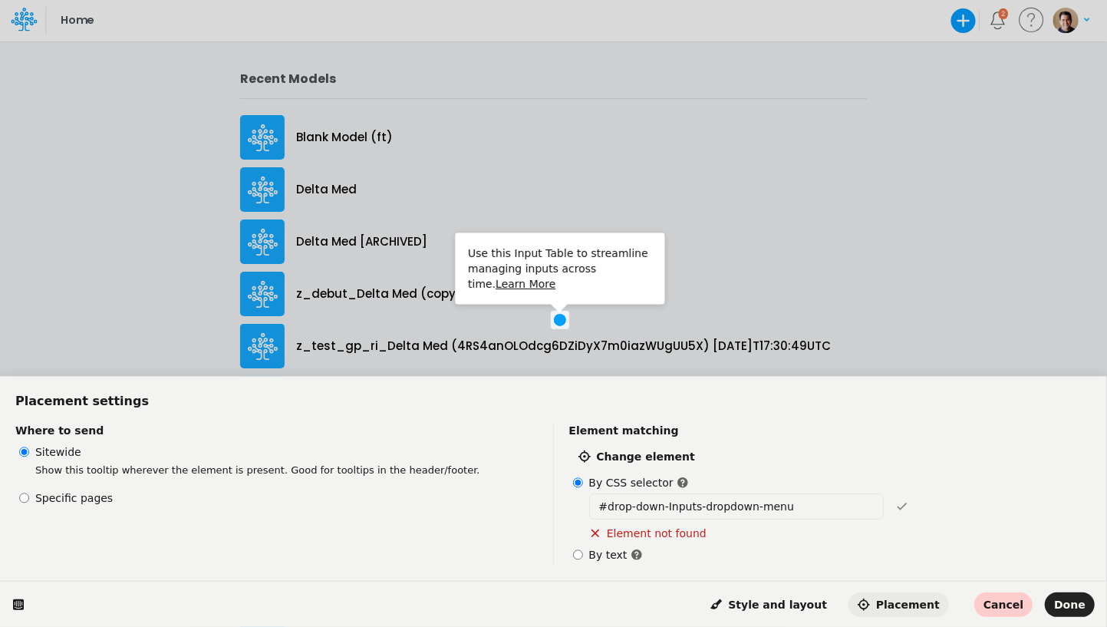
click at [1023, 608] on span "Cancel" at bounding box center [1004, 604] width 40 height 12
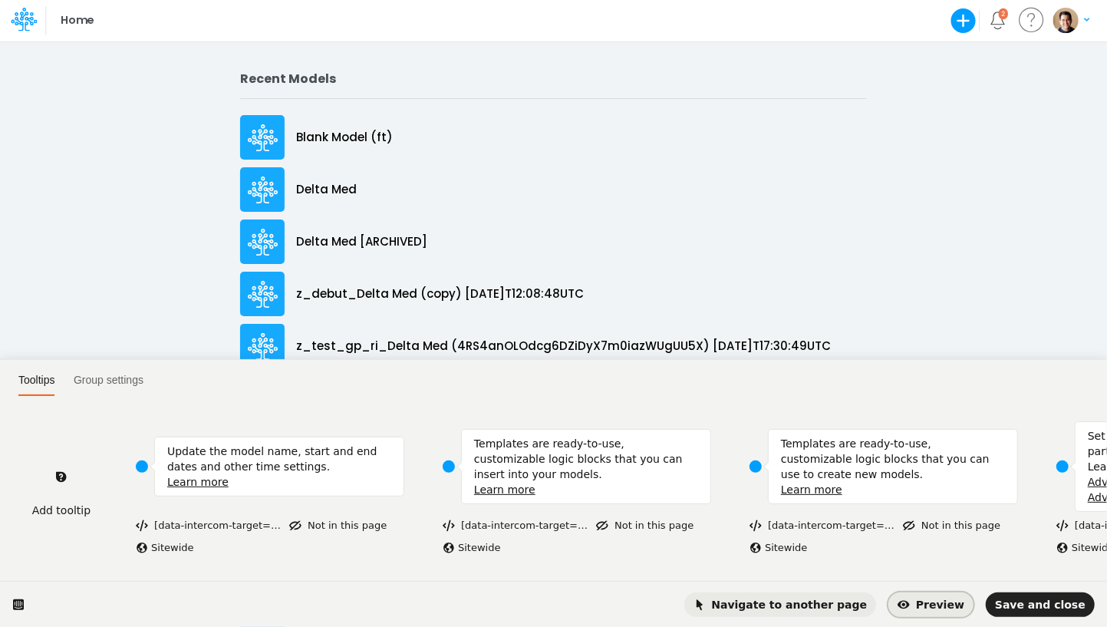
drag, startPoint x: 971, startPoint y: 602, endPoint x: 898, endPoint y: 604, distance: 73.7
click at [901, 606] on div "Navigate to another page Preview Save and close" at bounding box center [564, 604] width 1062 height 25
click at [867, 598] on span "Navigate to another page" at bounding box center [781, 604] width 174 height 12
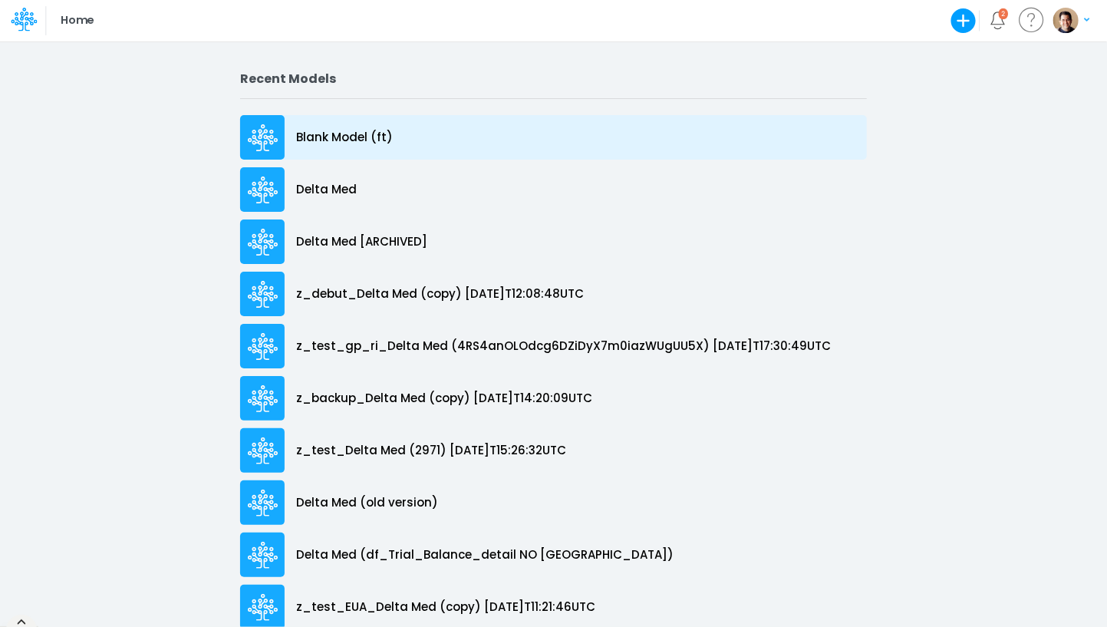
click at [350, 131] on p "Blank Model (ft)" at bounding box center [344, 138] width 97 height 18
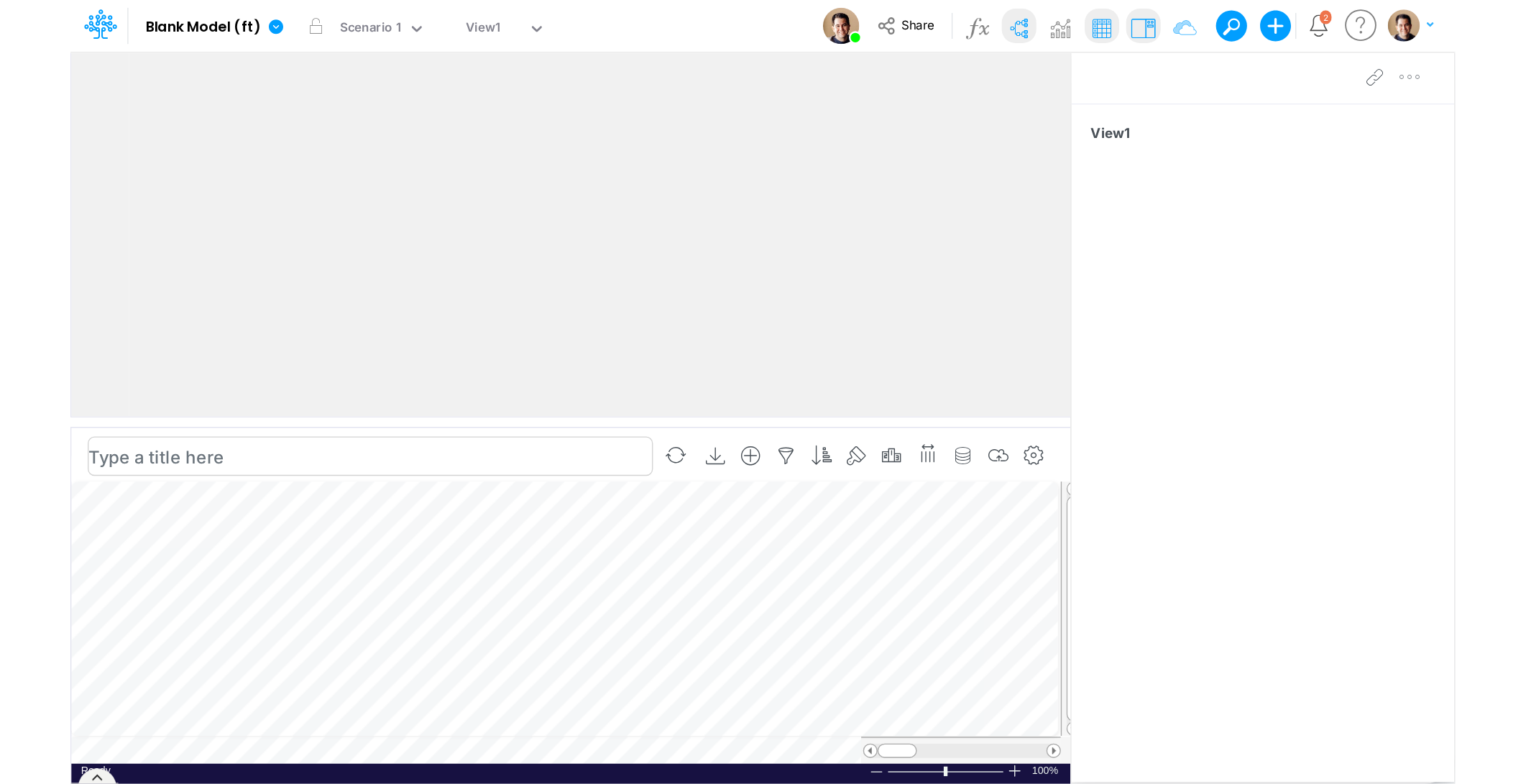
scroll to position [0, 1]
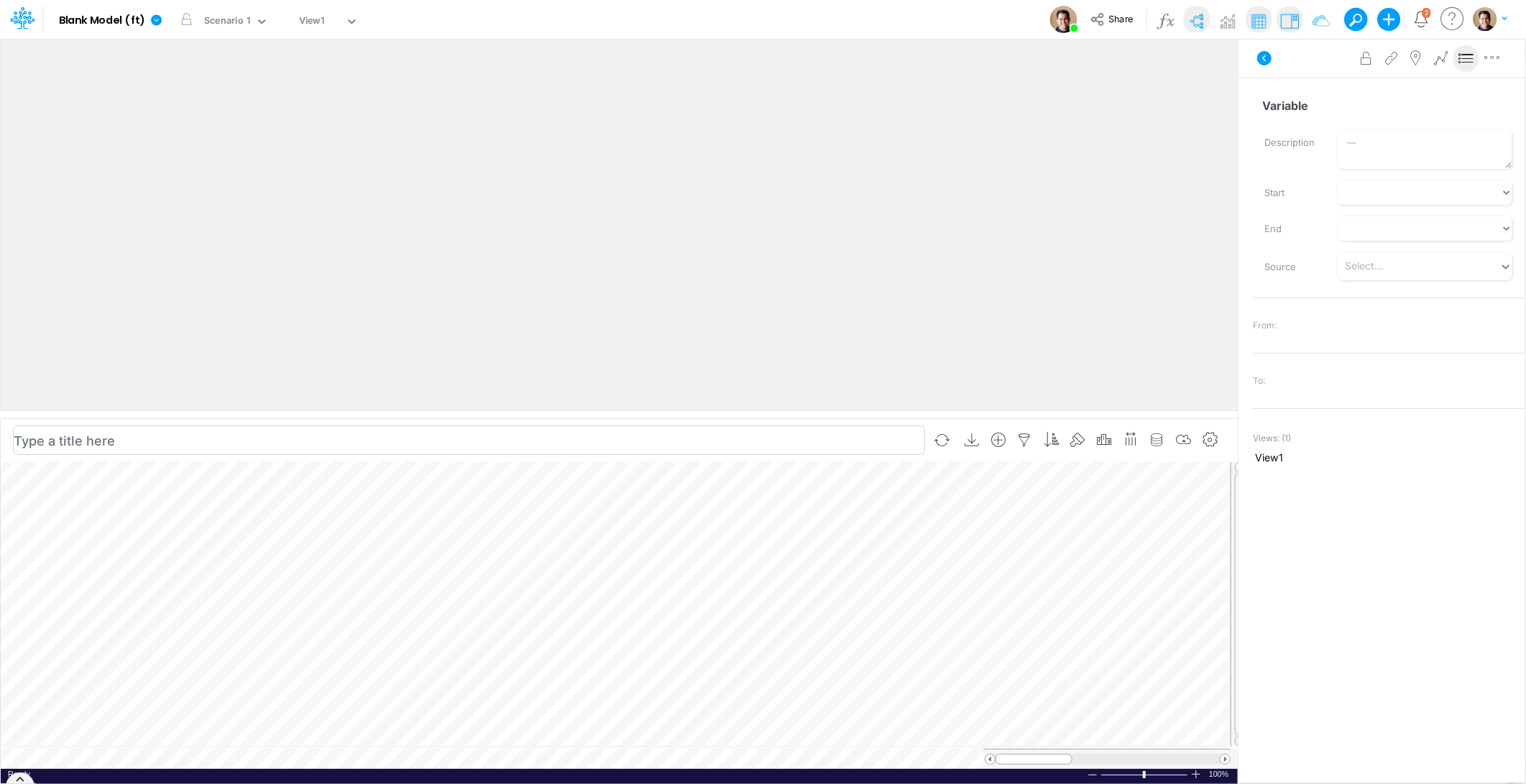
scroll to position [0, 1]
click at [526, 17] on div "Model Blank Model (ft) Edit model settings Duplicate Import QuickBooks QuickBoo…" at bounding box center [763, 19] width 1373 height 38
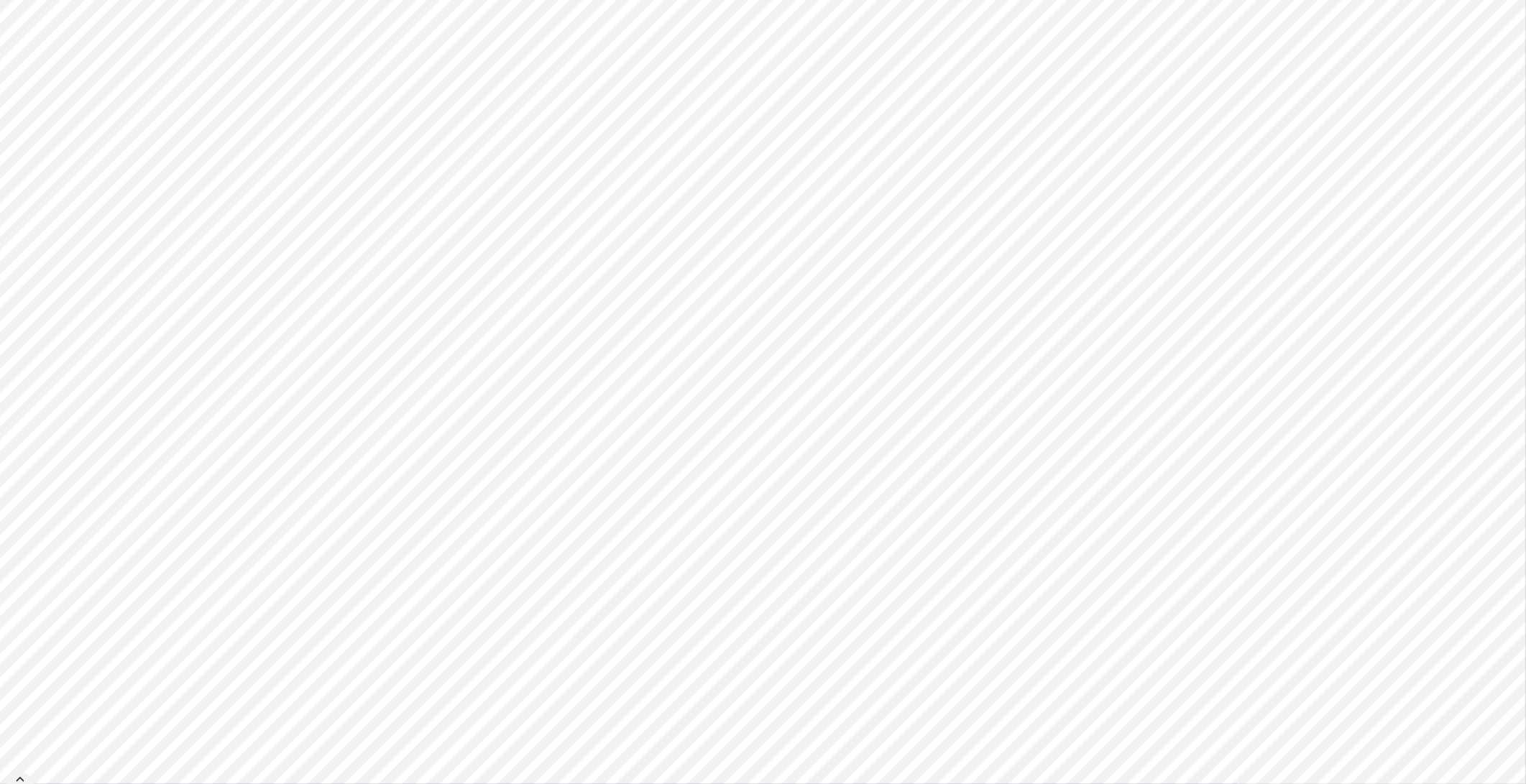
type input "0"
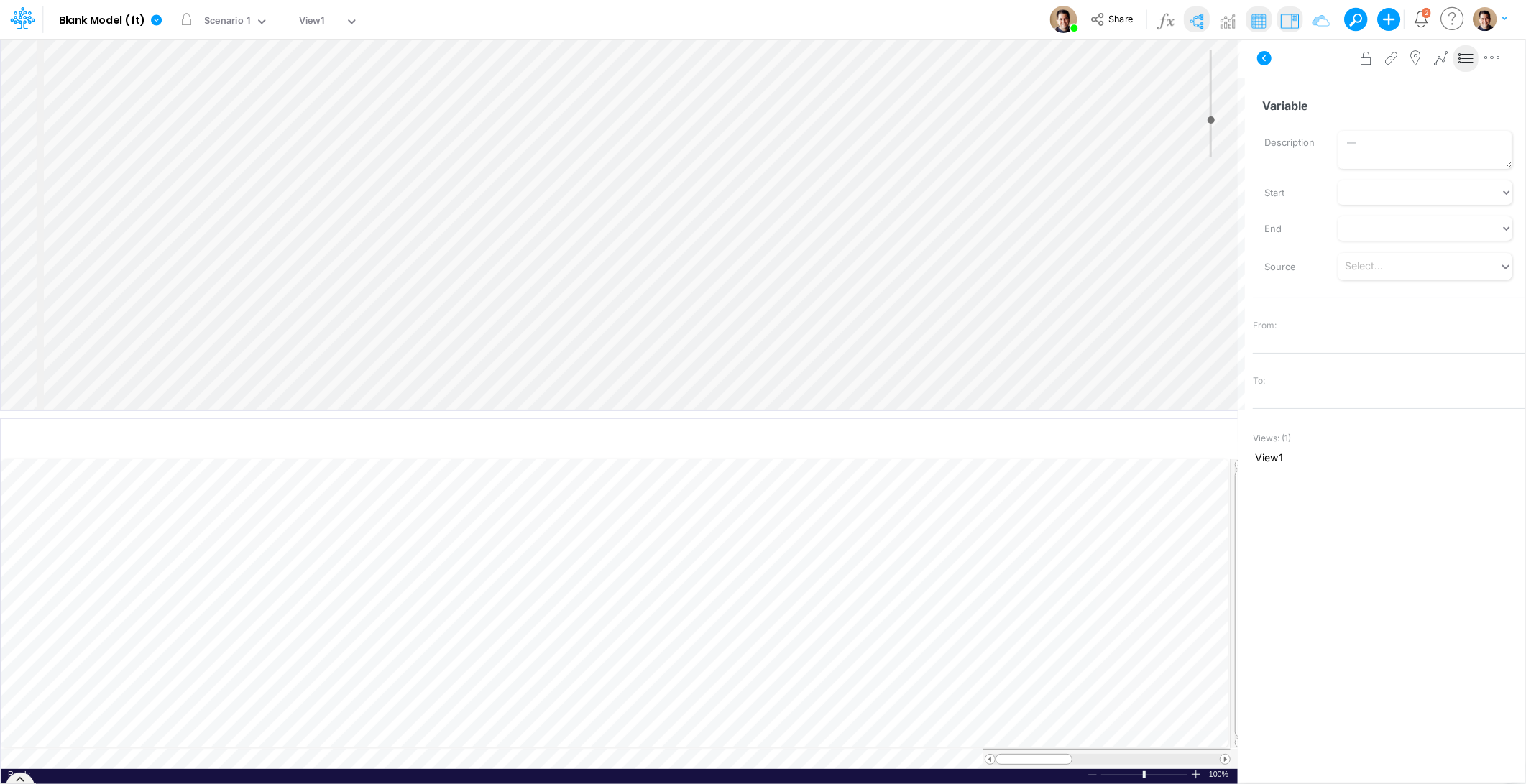
scroll to position [0, 1]
drag, startPoint x: 576, startPoint y: 555, endPoint x: 583, endPoint y: 548, distance: 9.9
click at [576, 555] on button "button" at bounding box center [574, 542] width 26 height 29
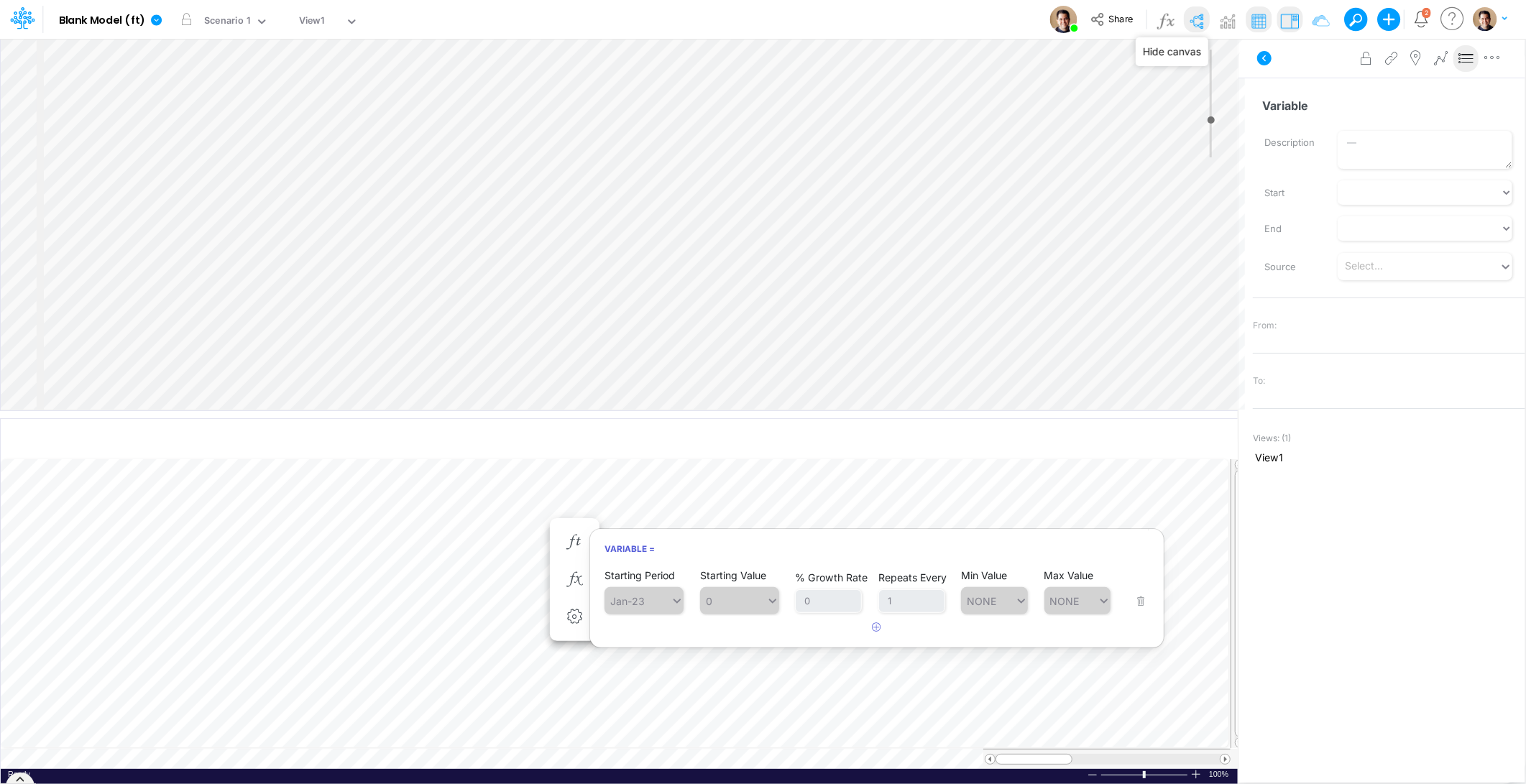
click at [1192, 15] on img at bounding box center [1195, 21] width 23 height 23
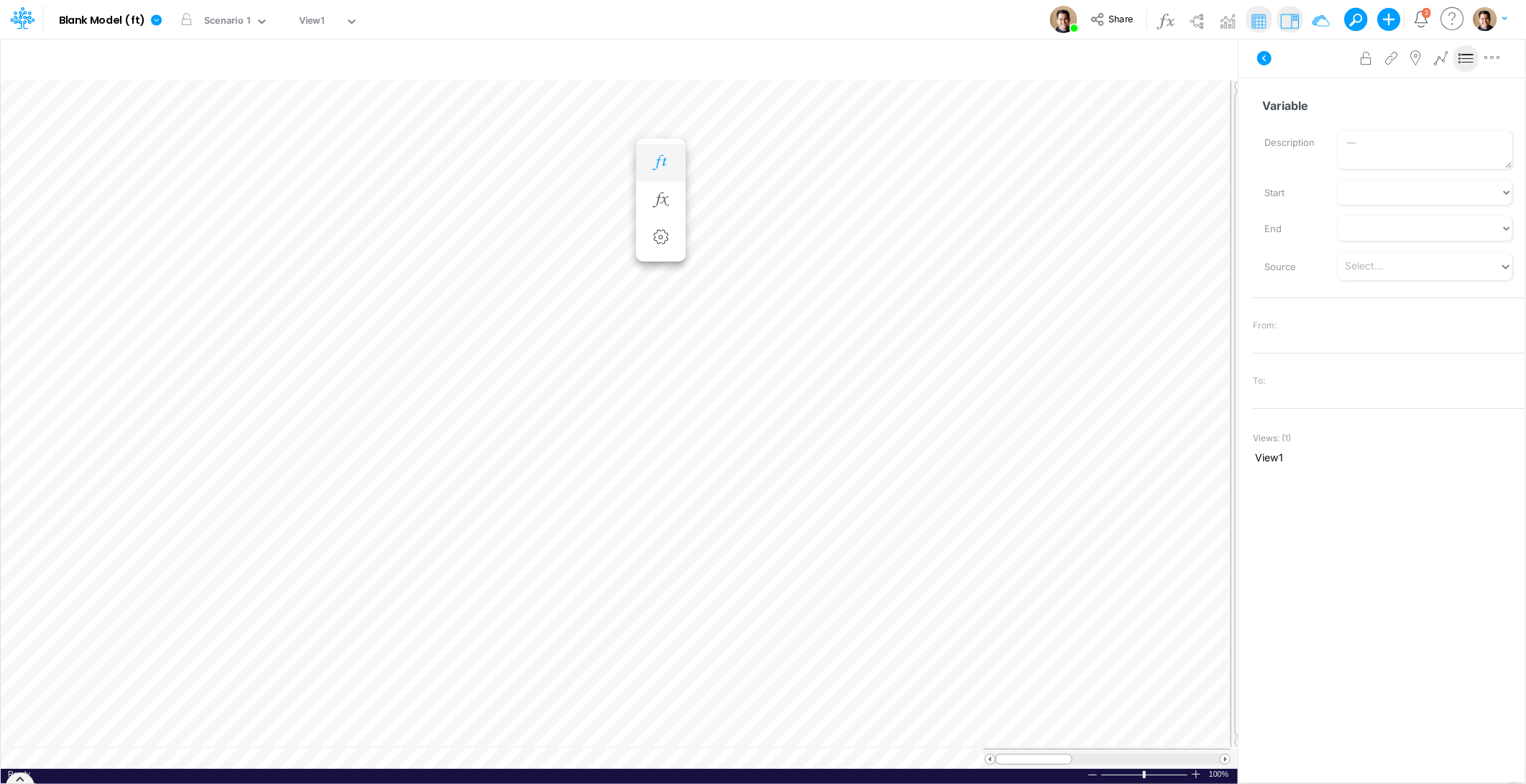
click at [672, 160] on icon "button" at bounding box center [660, 163] width 22 height 15
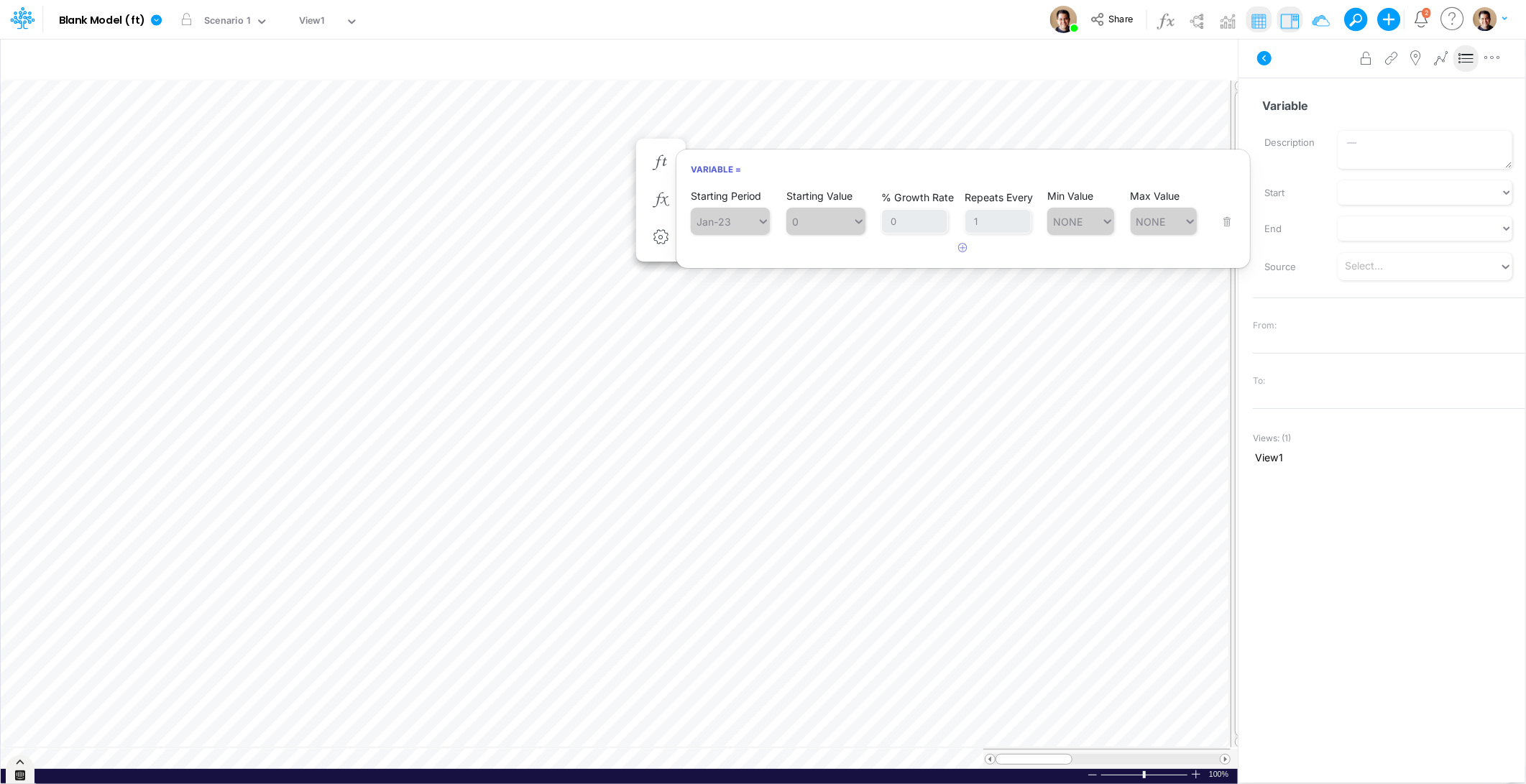
click at [20, 775] on icon at bounding box center [20, 775] width 10 height 10
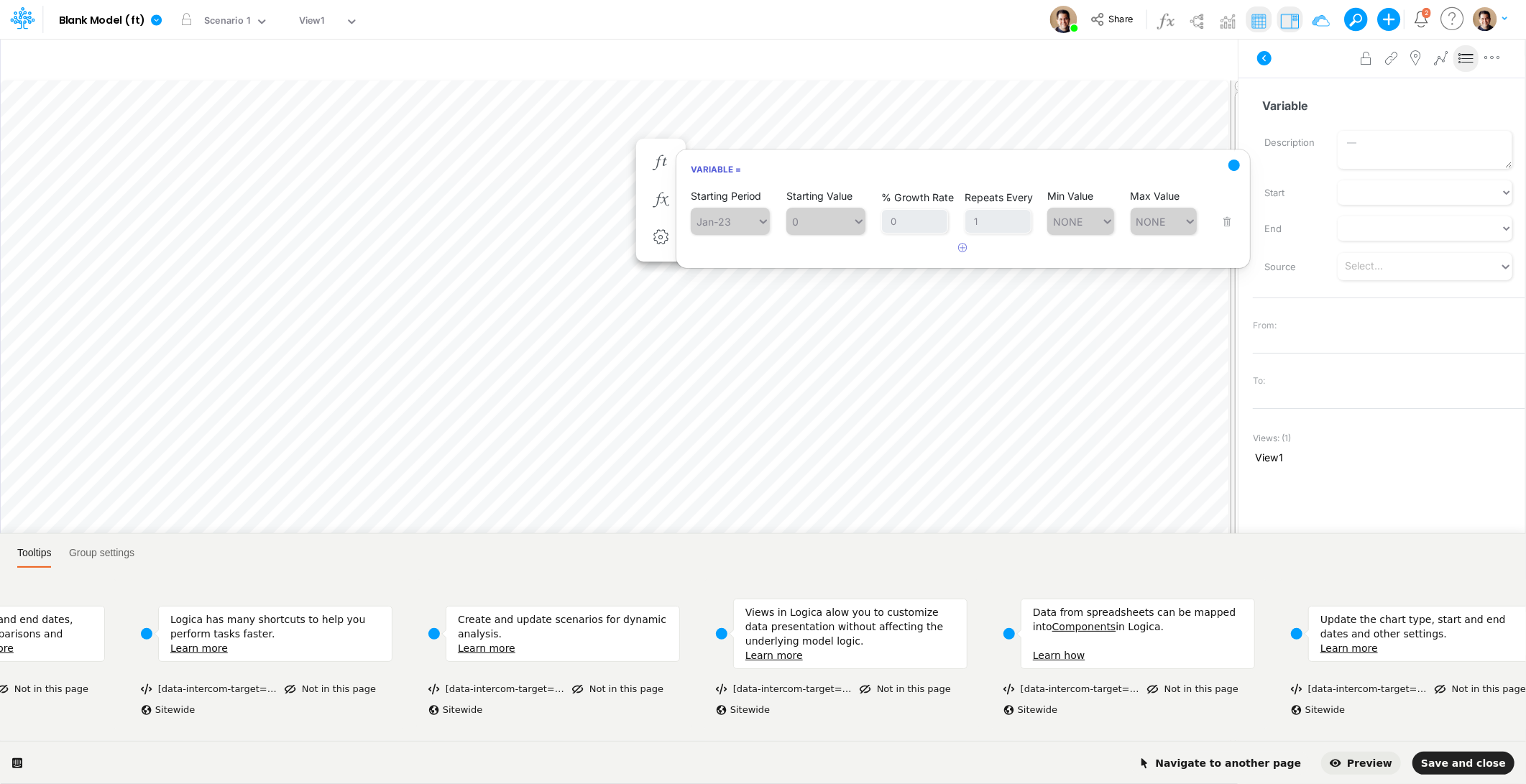
scroll to position [0, 1437]
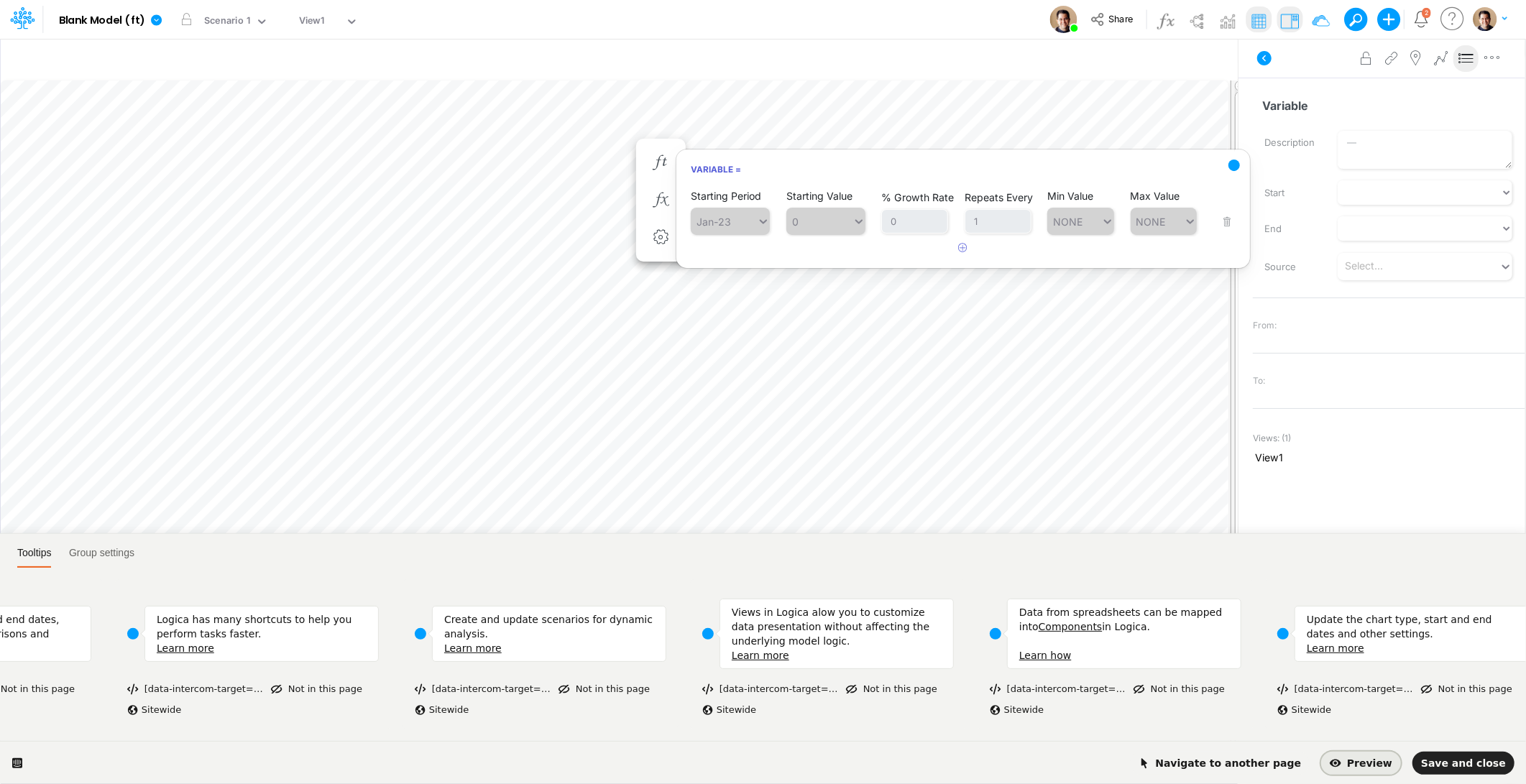
click at [1378, 758] on span "Preview" at bounding box center [1360, 763] width 63 height 11
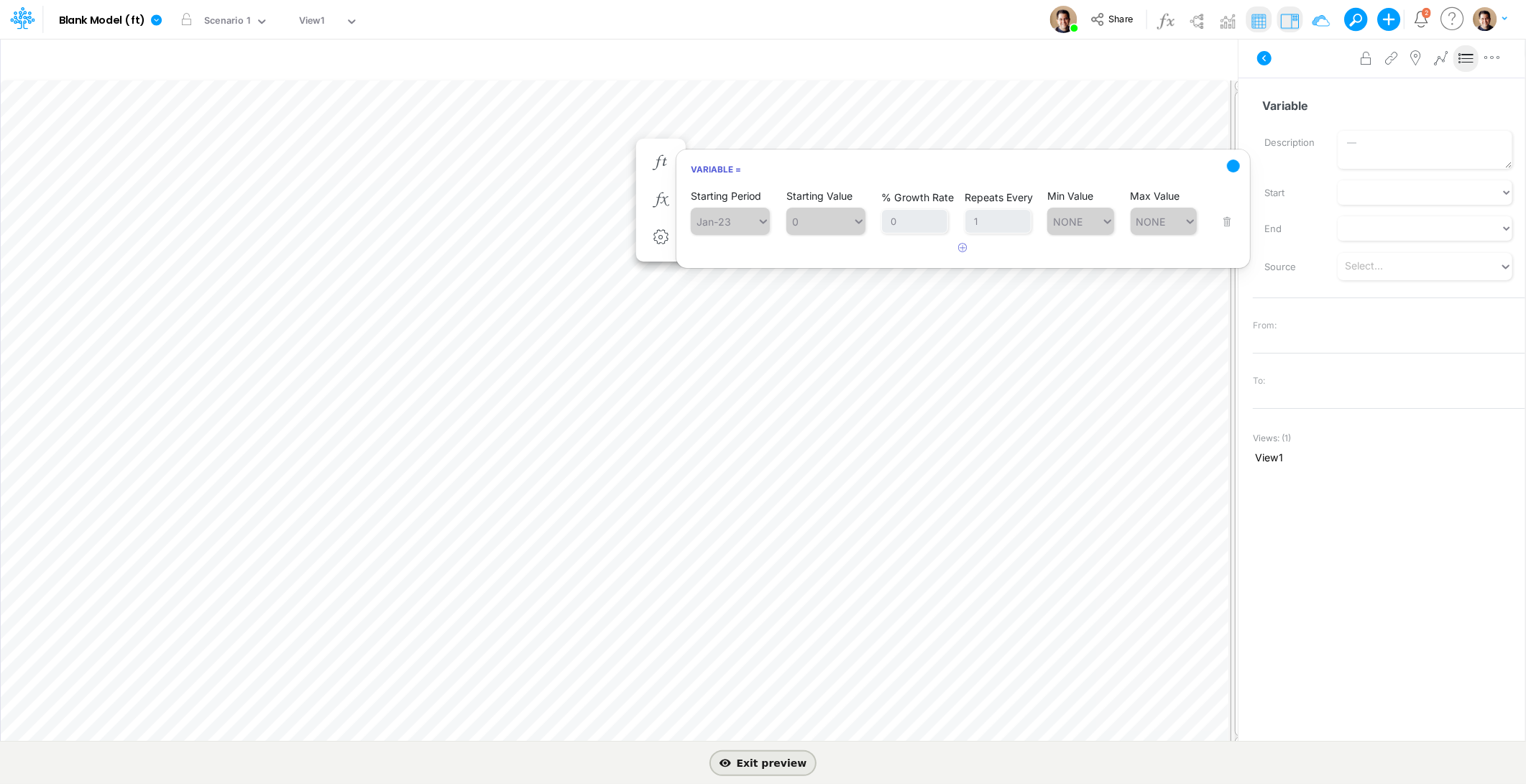
click at [756, 766] on span "Exit preview" at bounding box center [763, 762] width 88 height 11
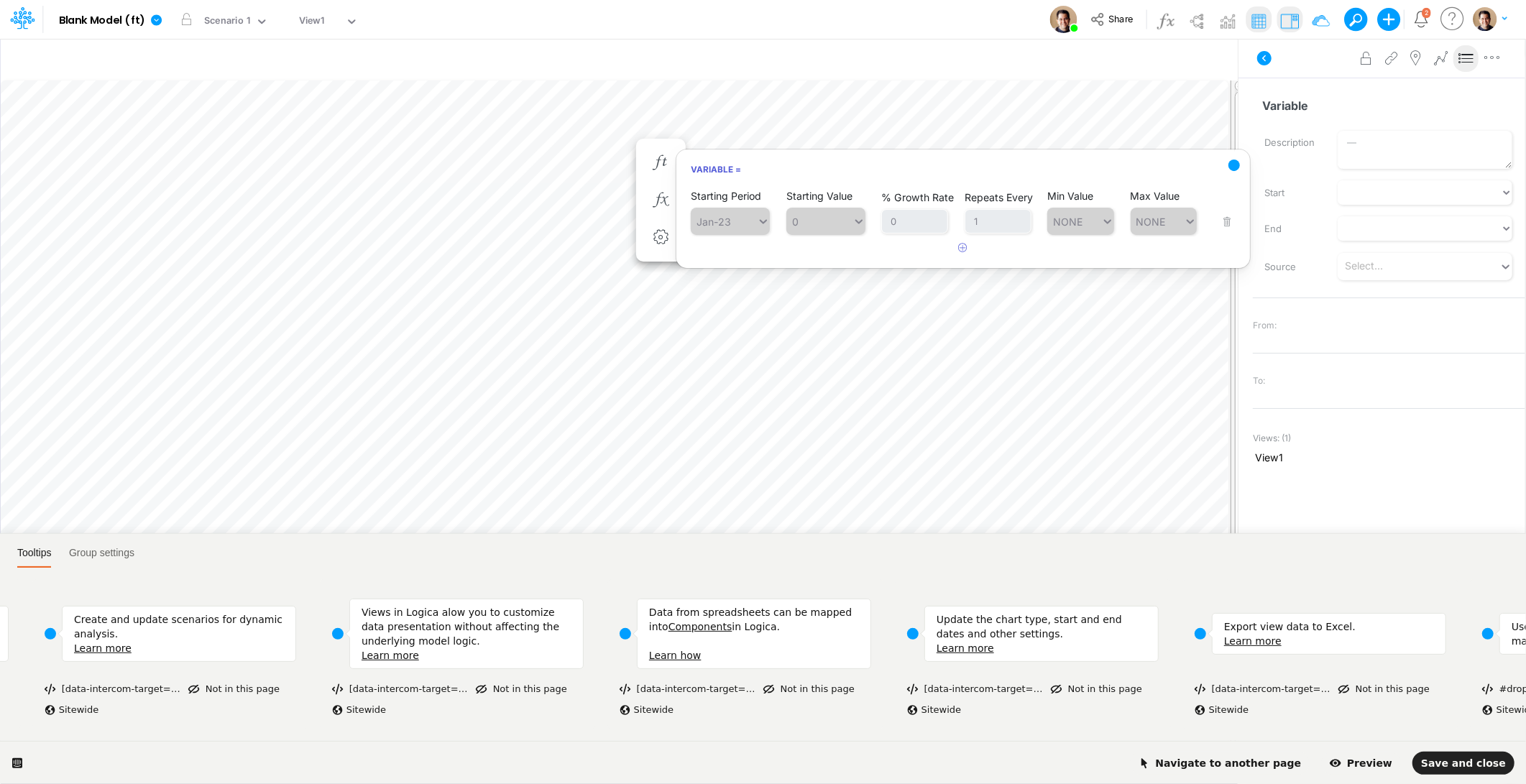
scroll to position [0, 2038]
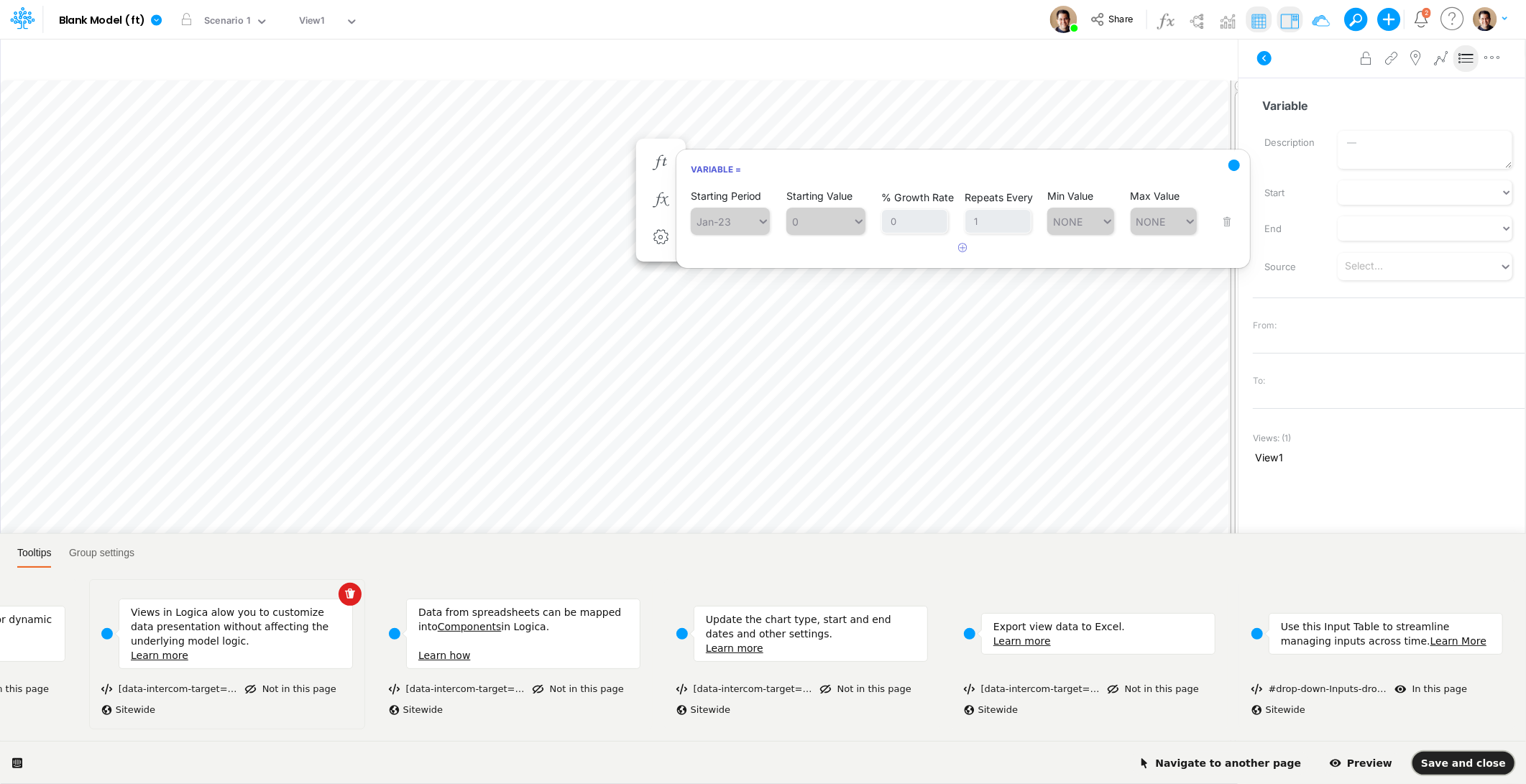
drag, startPoint x: 1446, startPoint y: 757, endPoint x: 275, endPoint y: 627, distance: 1178.2
click at [395, 626] on div "Tooltips Group settings Add tooltip Update the model name, start and end dates …" at bounding box center [763, 658] width 1526 height 251
click at [117, 547] on span "Group settings" at bounding box center [102, 553] width 66 height 11
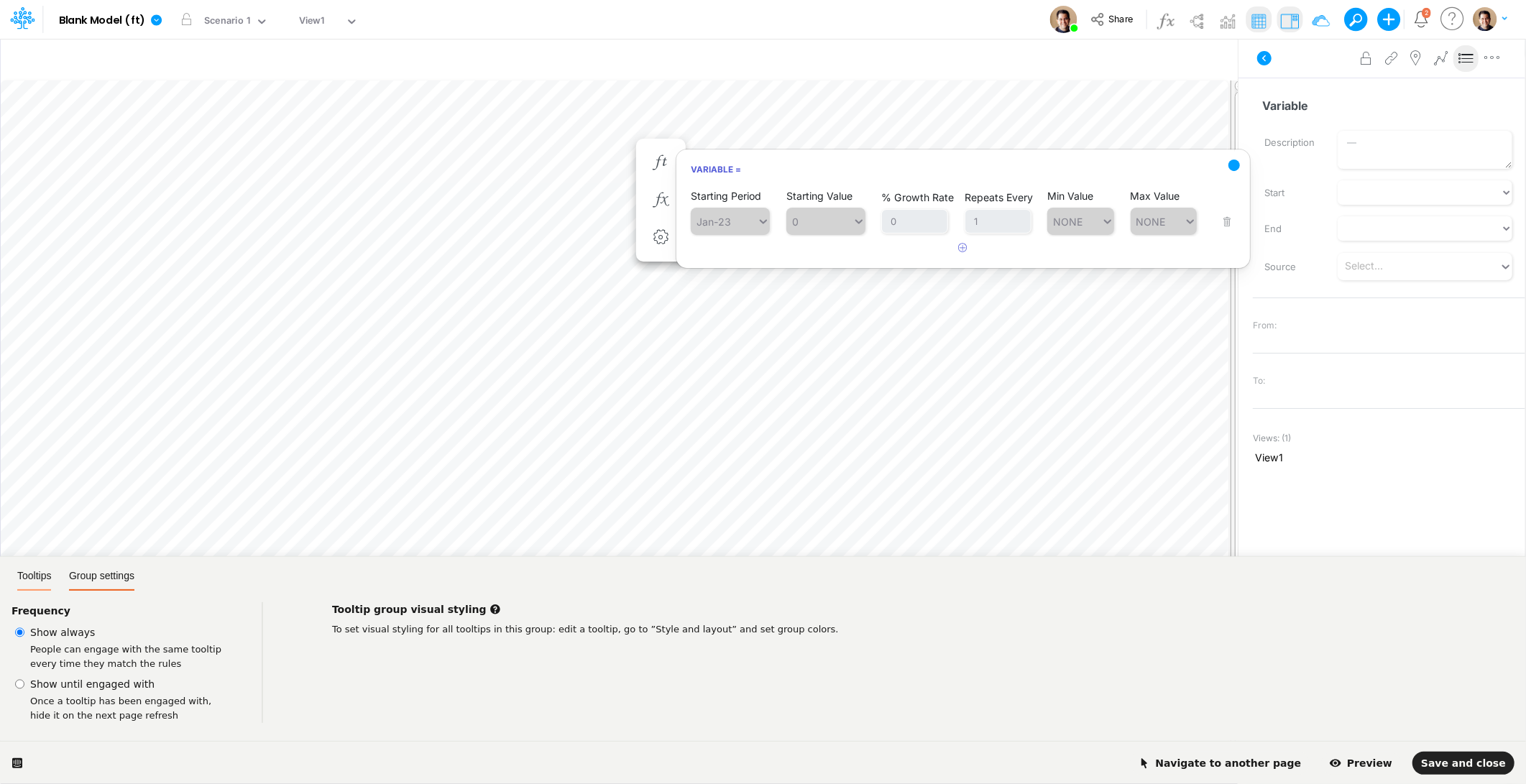
click at [45, 576] on span "Tooltips" at bounding box center [34, 575] width 34 height 11
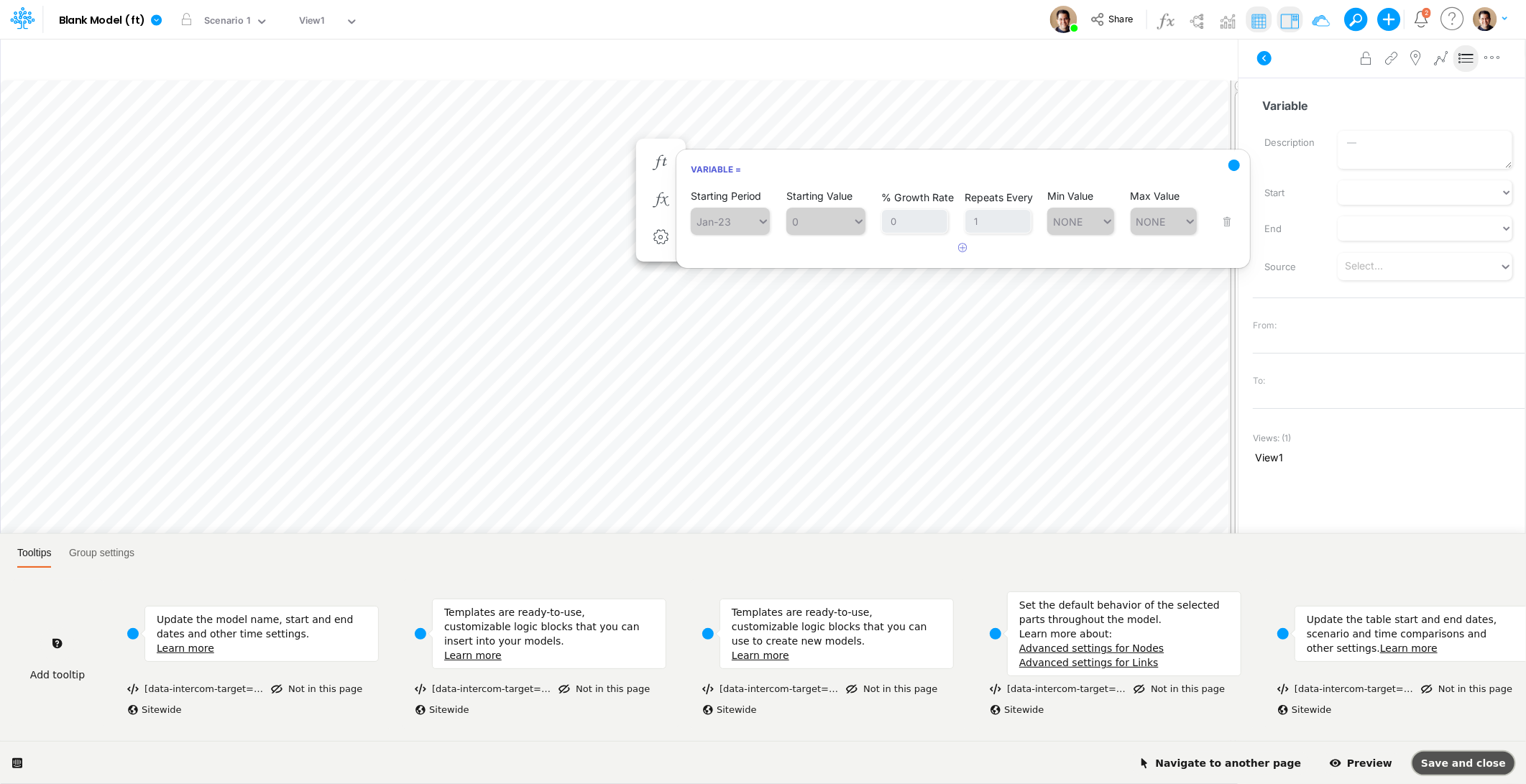
click at [1469, 760] on span "Save and close" at bounding box center [1463, 763] width 85 height 11
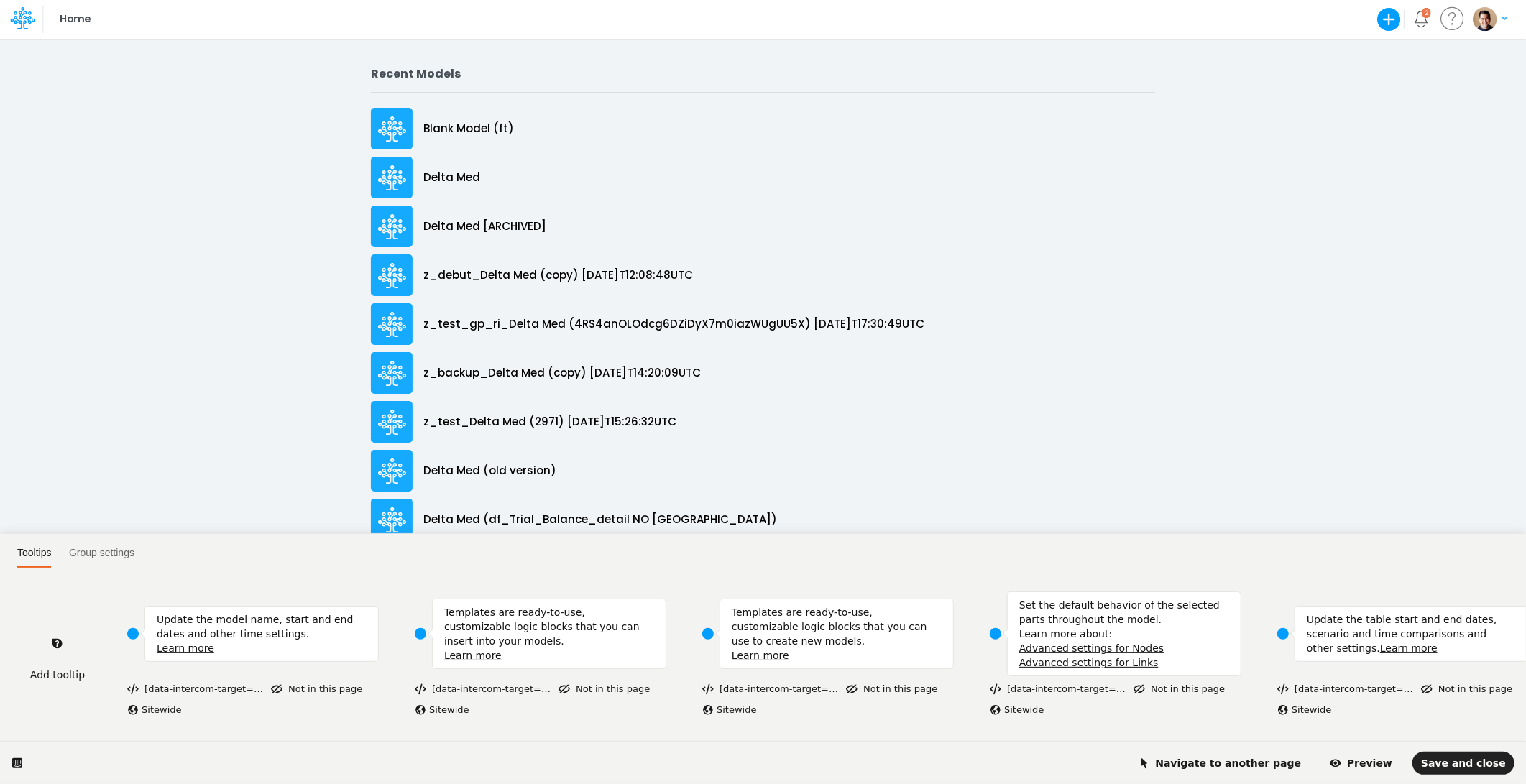
click at [477, 0] on html "Tooltips Group settings Add tooltip Update the model name, start and end dates …" at bounding box center [763, 0] width 1526 height 0
click at [479, 0] on html "Tooltips Group settings Add tooltip Update the model name, start and end dates …" at bounding box center [763, 0] width 1526 height 0
click at [1045, 588] on span "Navigate to another page" at bounding box center [1220, 763] width 163 height 11
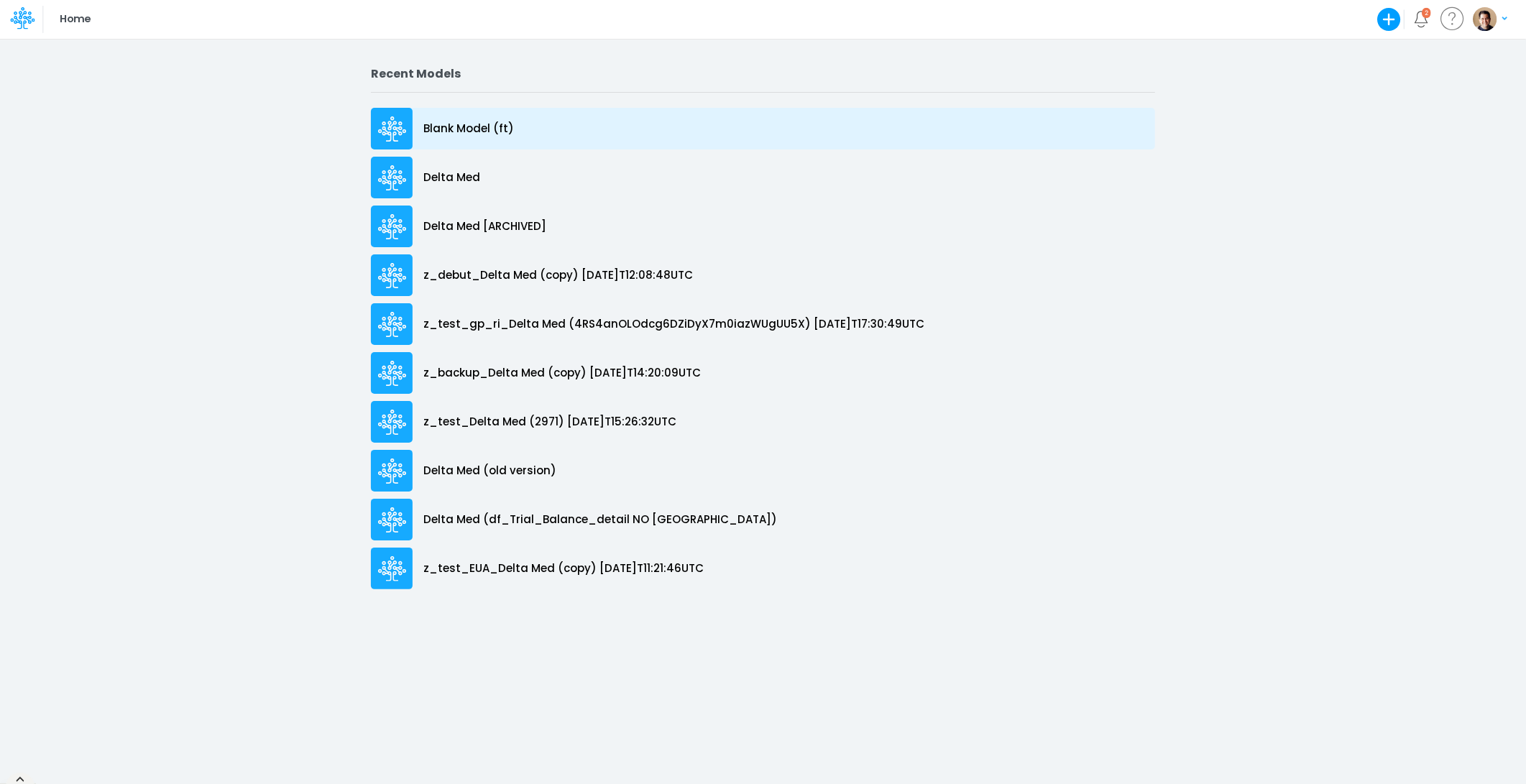
click at [490, 129] on p "Blank Model (ft)" at bounding box center [468, 129] width 91 height 17
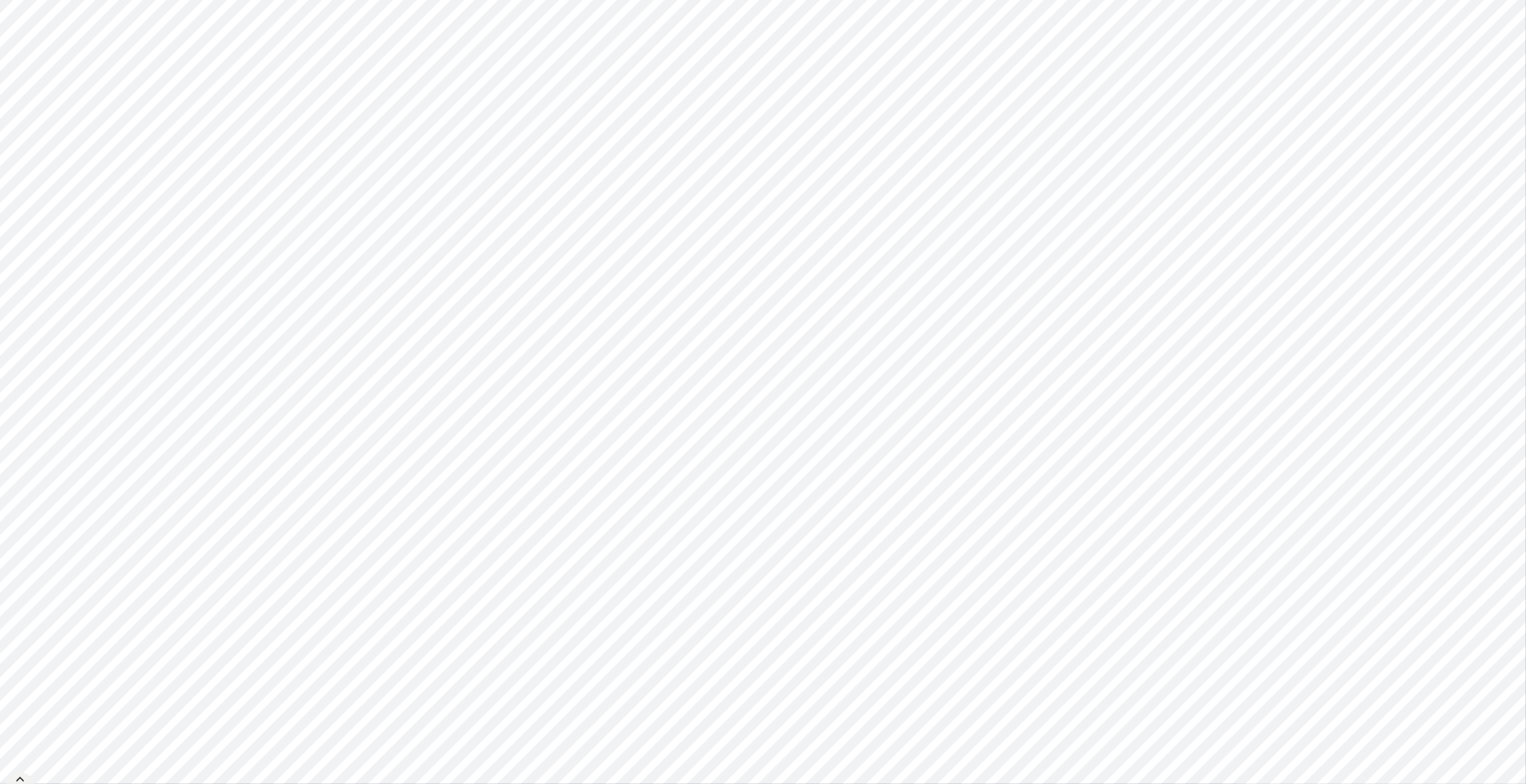
type input "0"
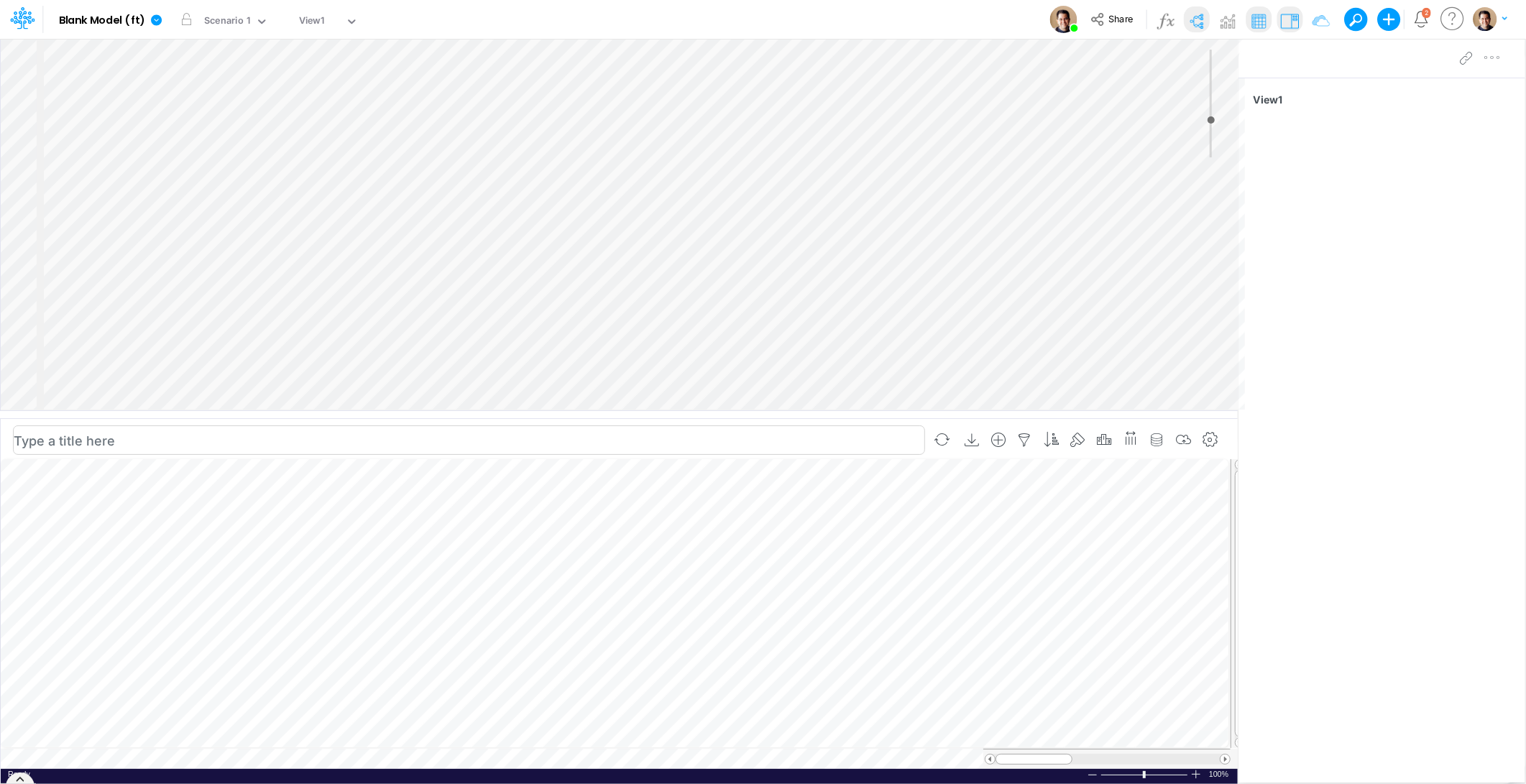
scroll to position [0, 1]
click at [407, 540] on icon "button" at bounding box center [401, 542] width 22 height 15
